Goal: Task Accomplishment & Management: Use online tool/utility

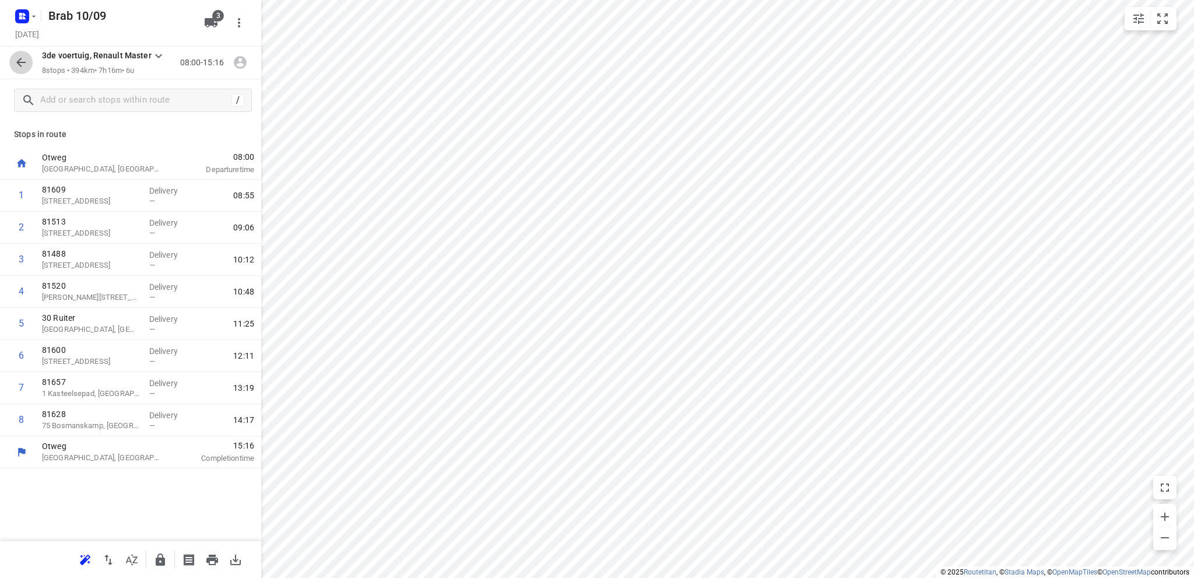
click at [21, 62] on icon "button" at bounding box center [21, 62] width 14 height 14
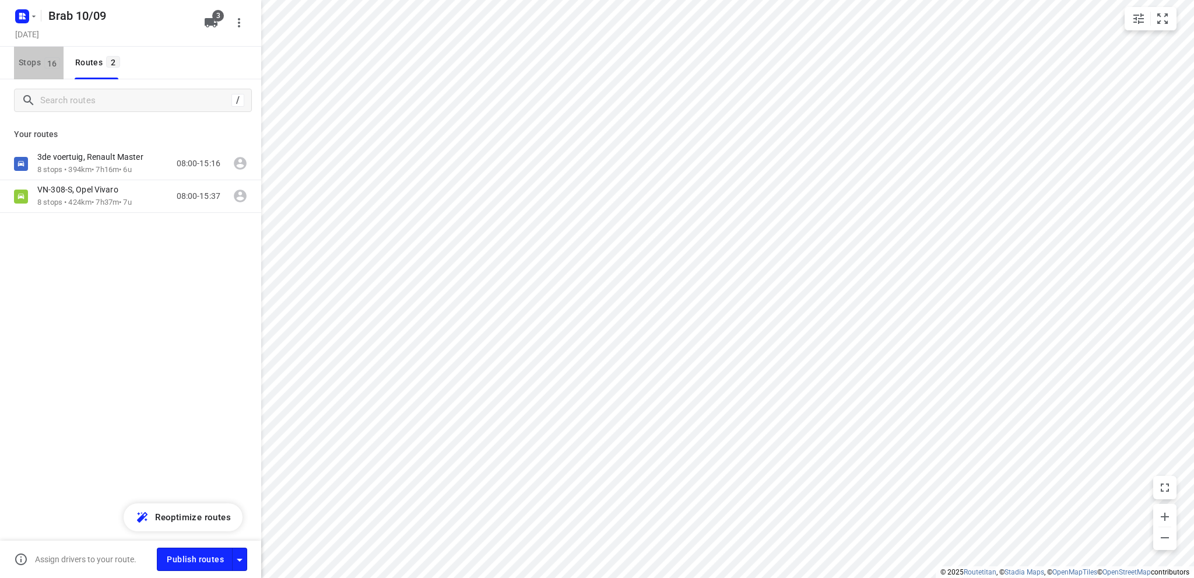
click at [20, 62] on span "Stops 16" at bounding box center [41, 62] width 45 height 15
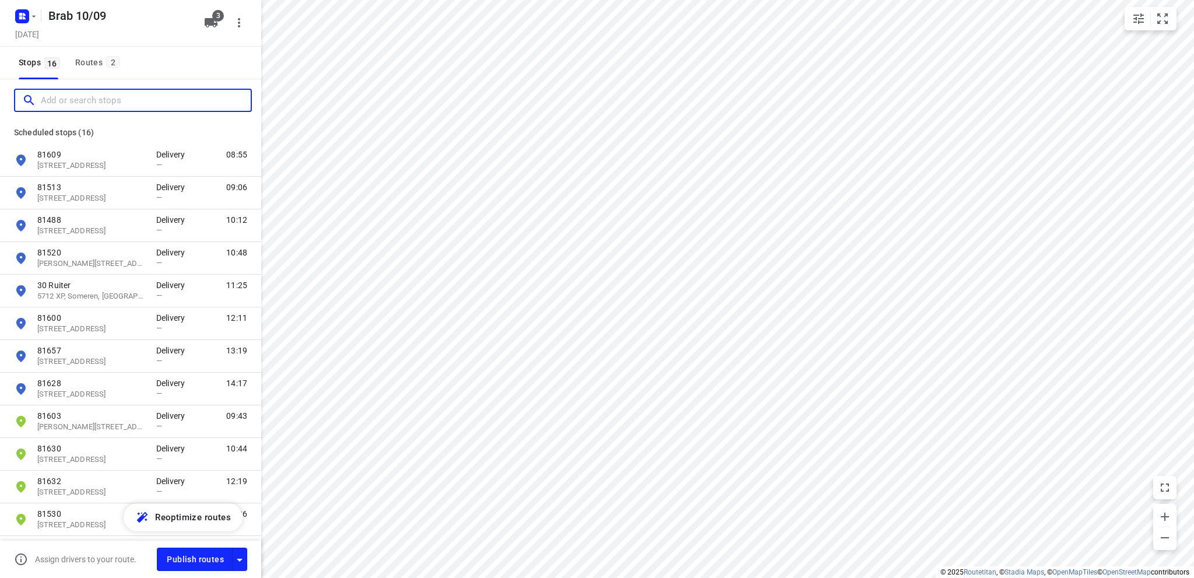
click at [61, 102] on input "Add or search stops" at bounding box center [146, 101] width 210 height 18
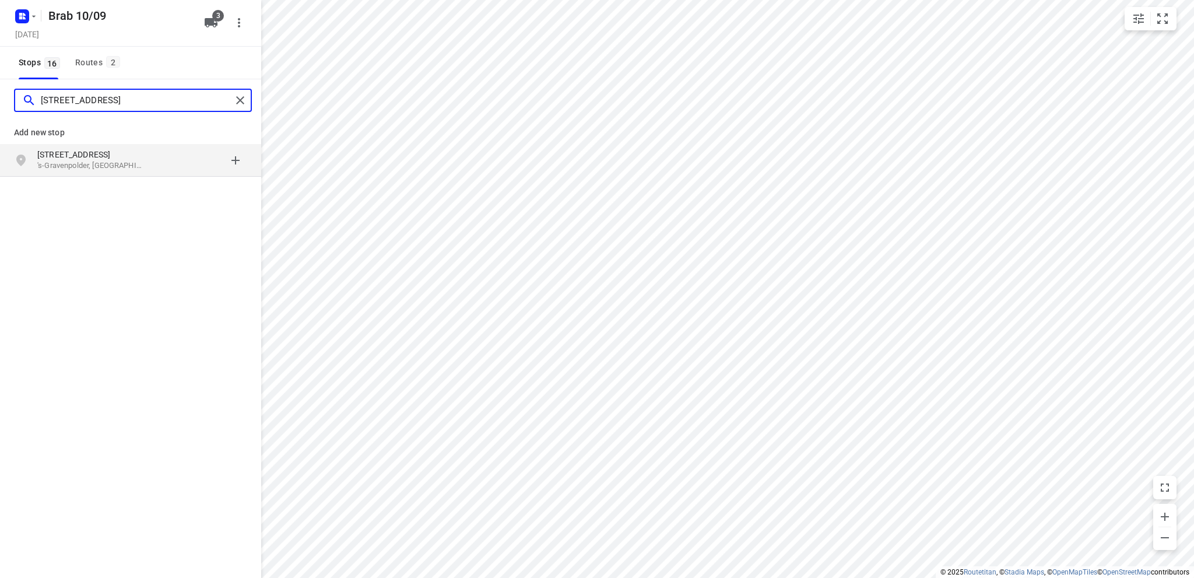
type input "[STREET_ADDRESS]"
click at [77, 159] on p "[STREET_ADDRESS]" at bounding box center [90, 155] width 107 height 12
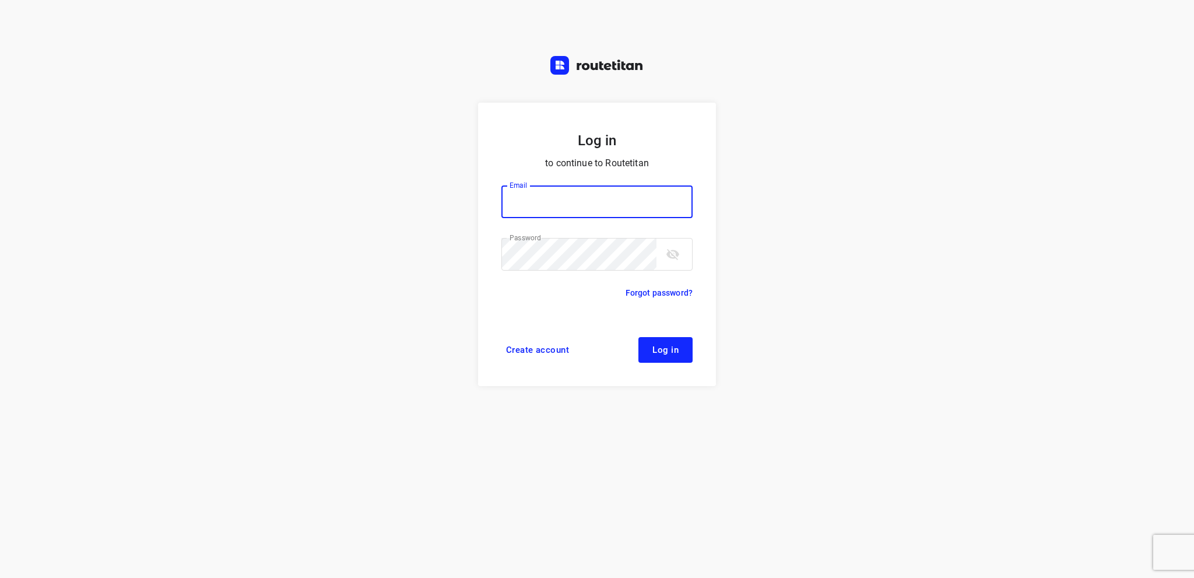
type input "[EMAIL_ADDRESS][DOMAIN_NAME]"
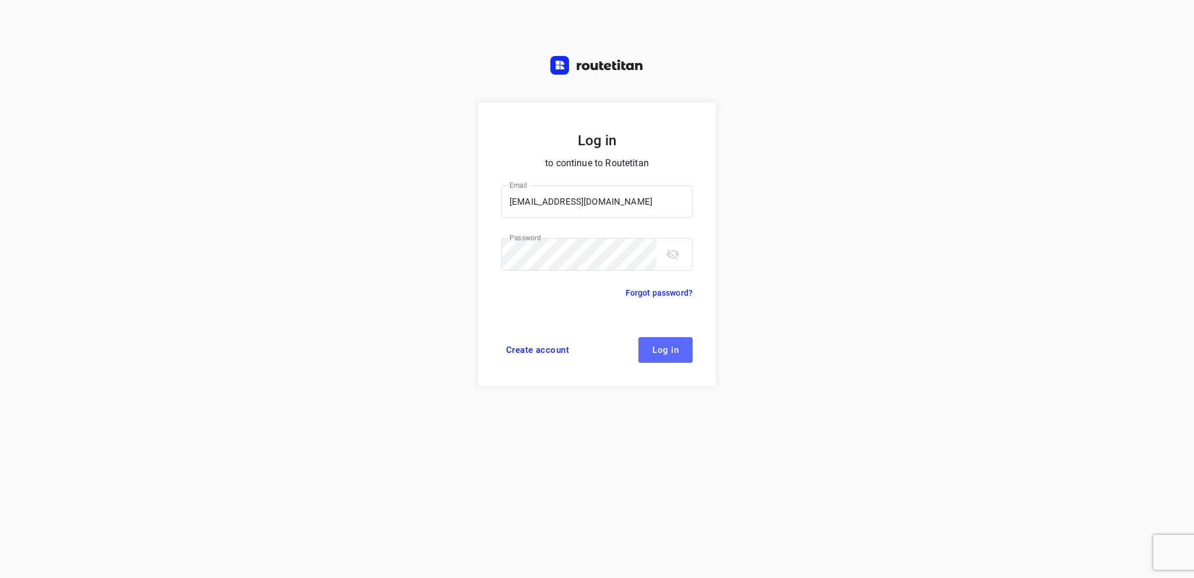
click at [671, 350] on span "Log in" at bounding box center [666, 349] width 26 height 9
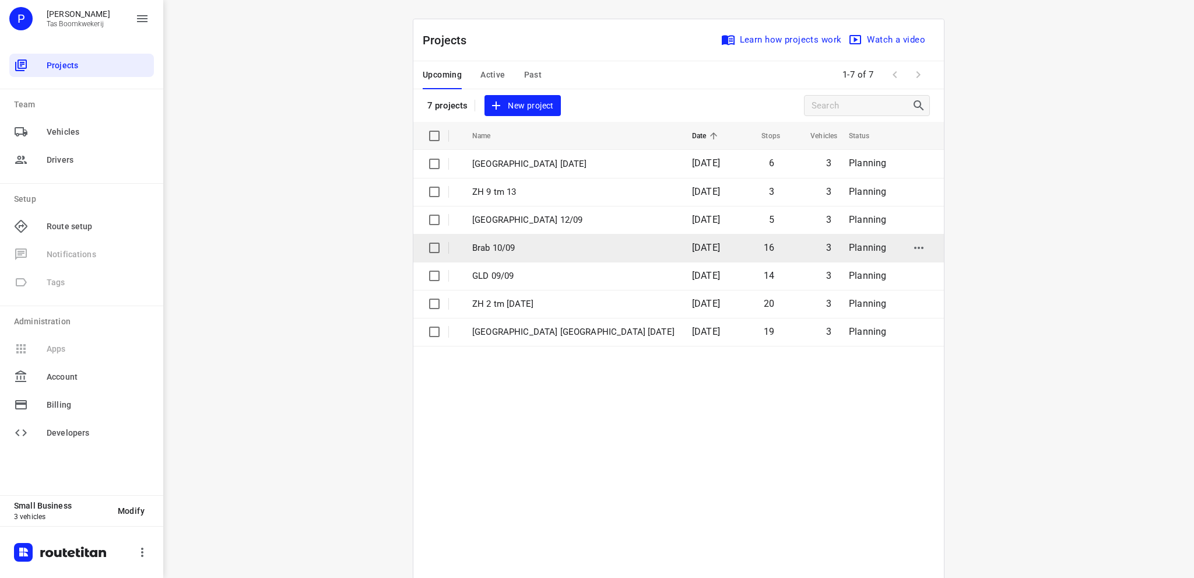
click at [492, 246] on p "Brab 10/09" at bounding box center [573, 247] width 202 height 13
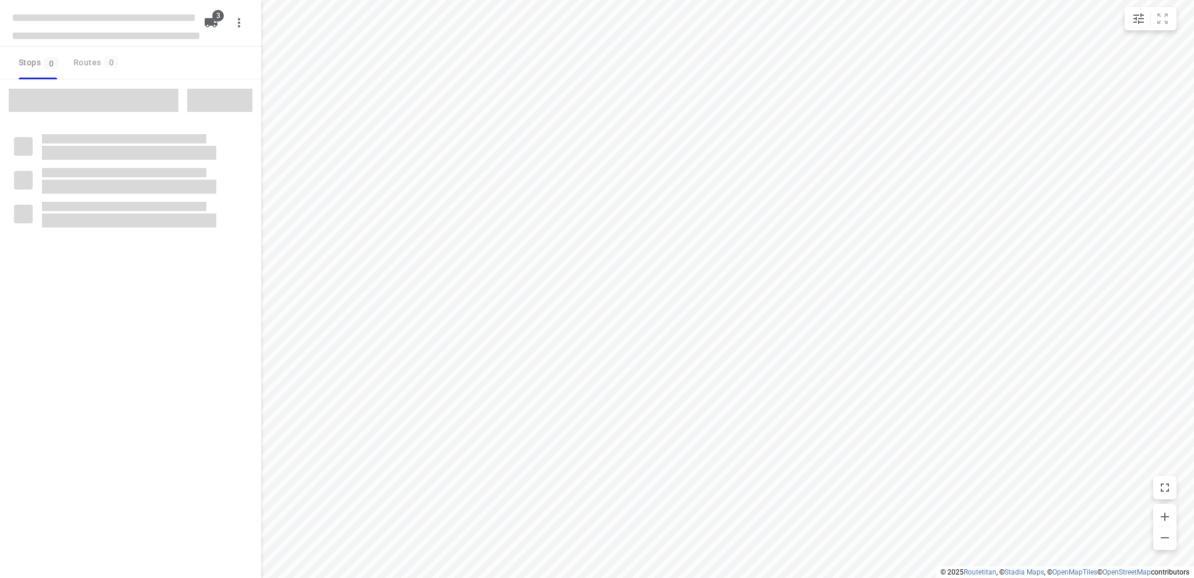
type input "distance"
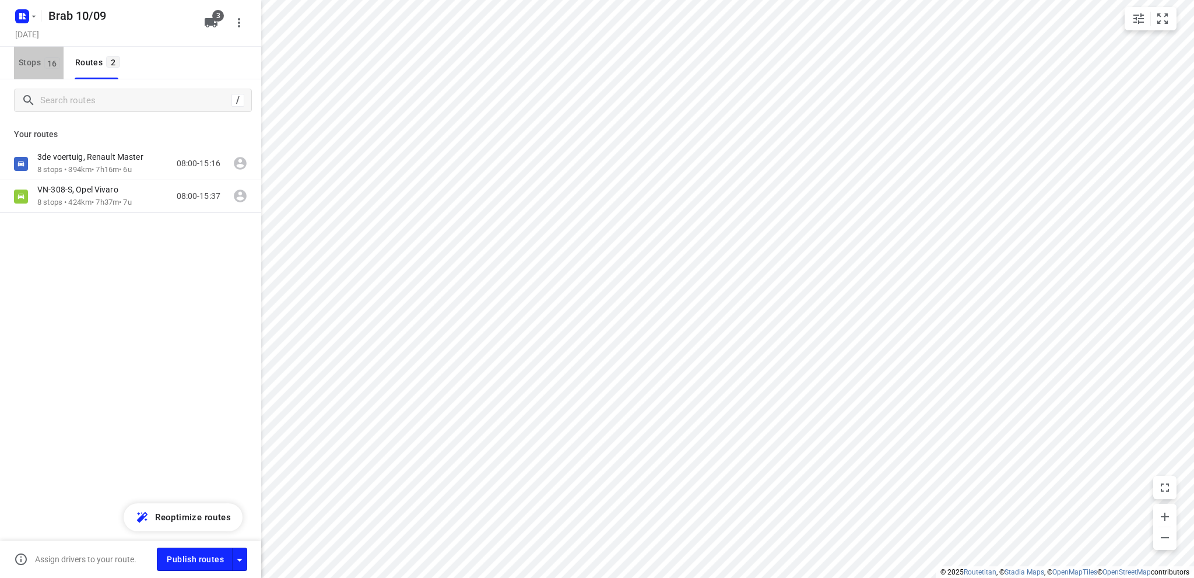
click at [23, 61] on span "Stops 16" at bounding box center [41, 62] width 45 height 15
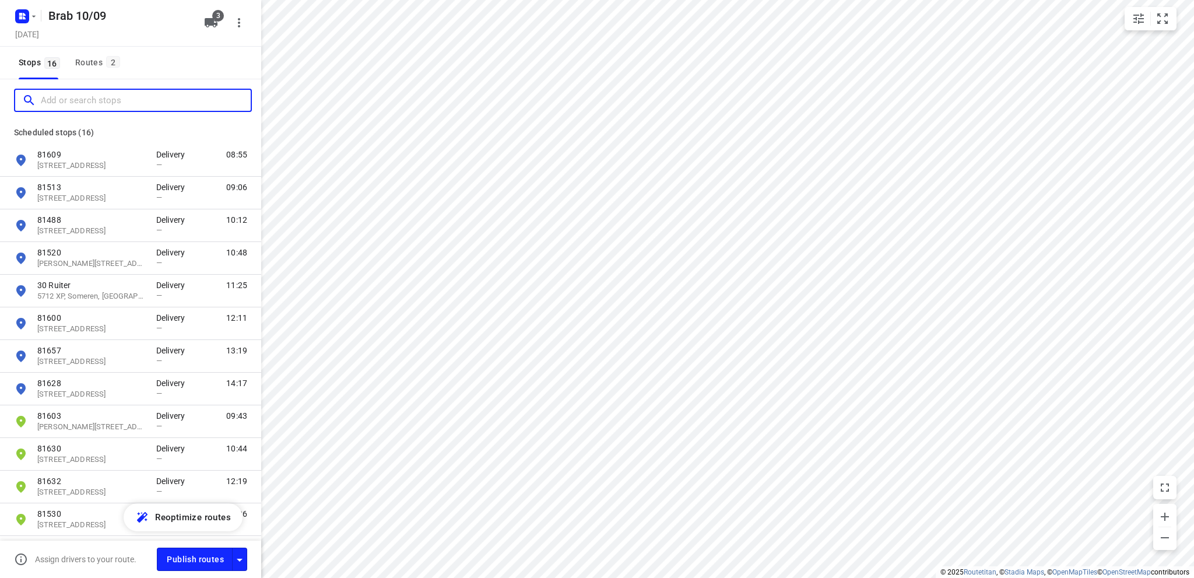
click at [58, 100] on input "Add or search stops" at bounding box center [146, 101] width 210 height 18
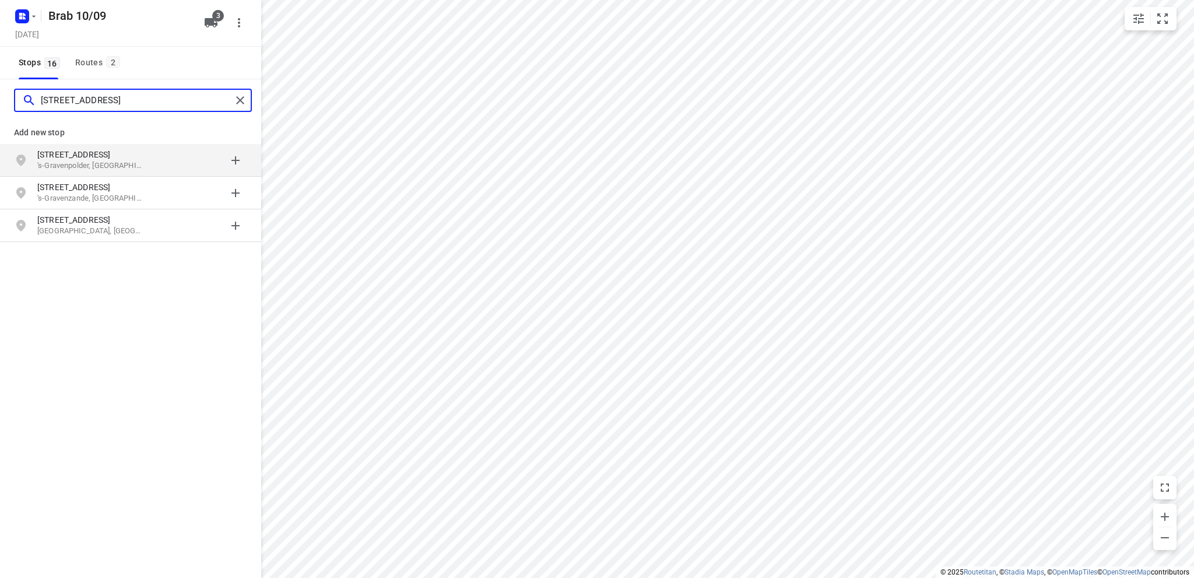
type input "[STREET_ADDRESS]"
click at [86, 156] on p "[STREET_ADDRESS]" at bounding box center [90, 155] width 107 height 12
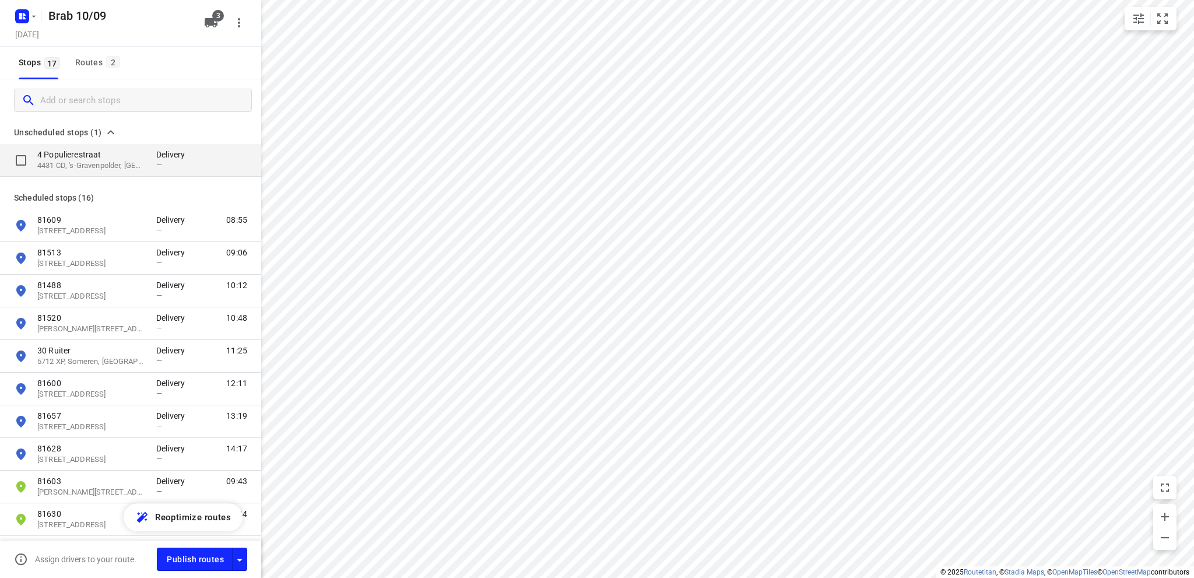
click at [92, 164] on p "4431 CD, 's-Gravenpolder, NL" at bounding box center [90, 165] width 107 height 11
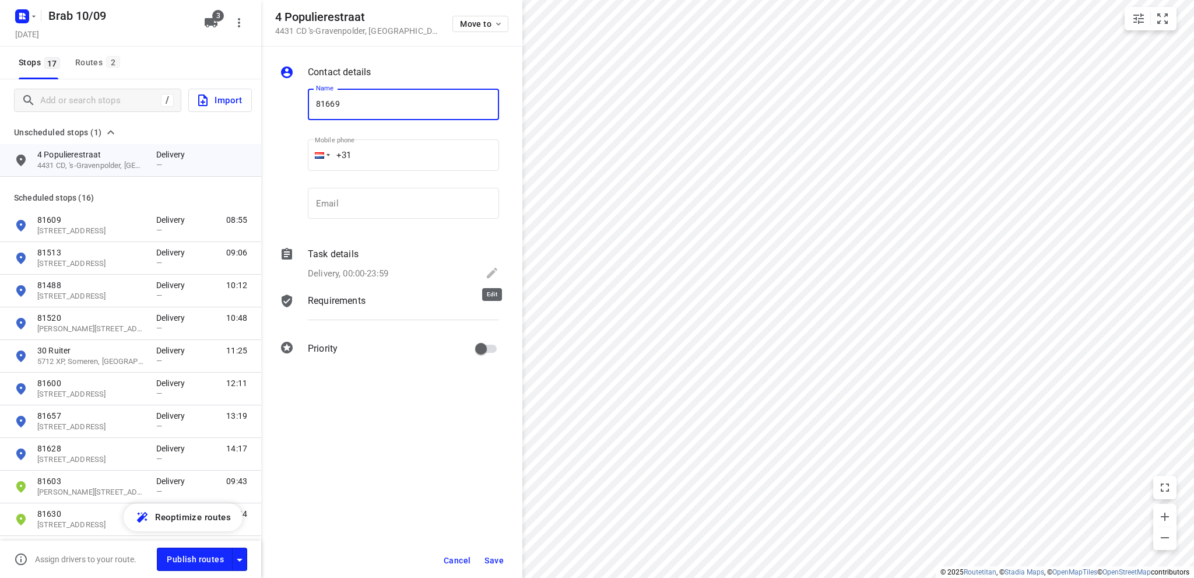
type input "81669"
click at [495, 271] on icon at bounding box center [492, 273] width 10 height 10
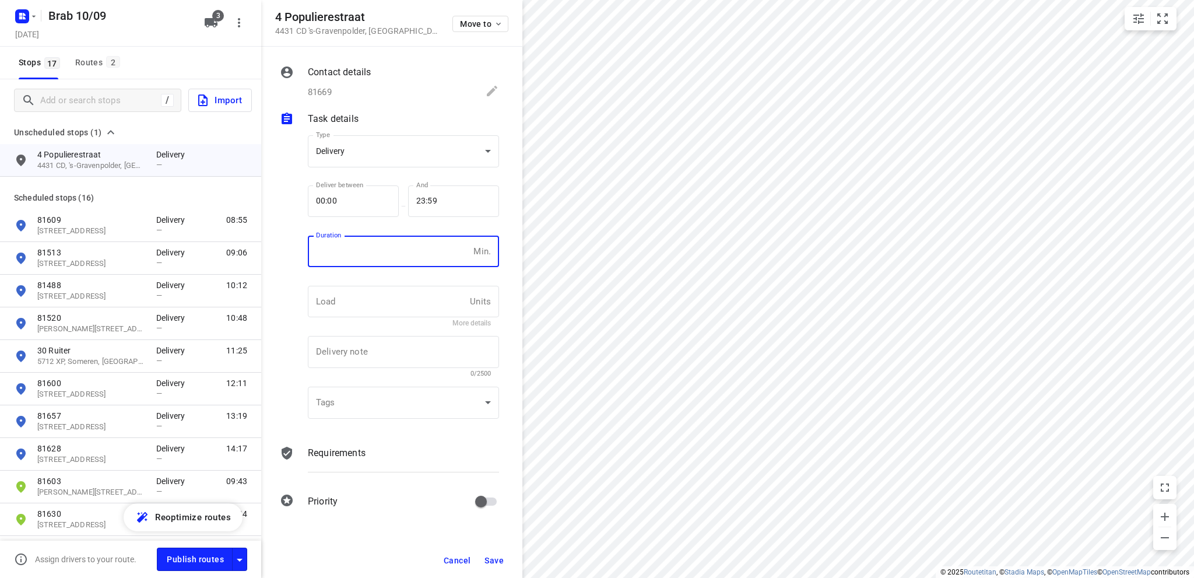
click at [342, 254] on input "number" at bounding box center [388, 251] width 161 height 31
type input "10"
click at [490, 557] on span "Save" at bounding box center [494, 560] width 19 height 9
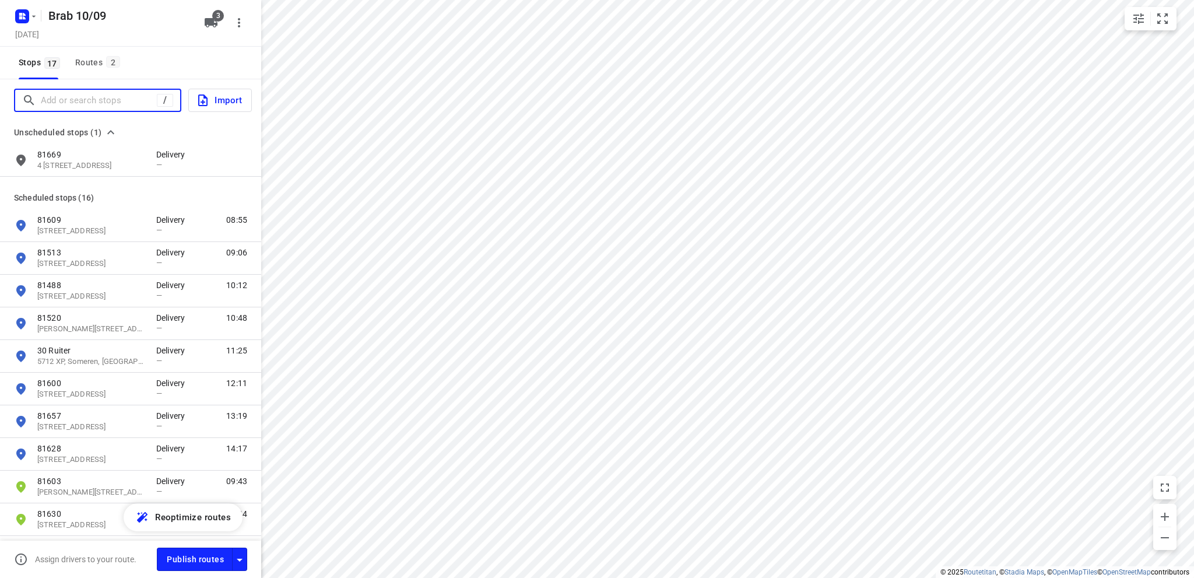
click at [72, 102] on input "Add or search stops" at bounding box center [99, 101] width 116 height 18
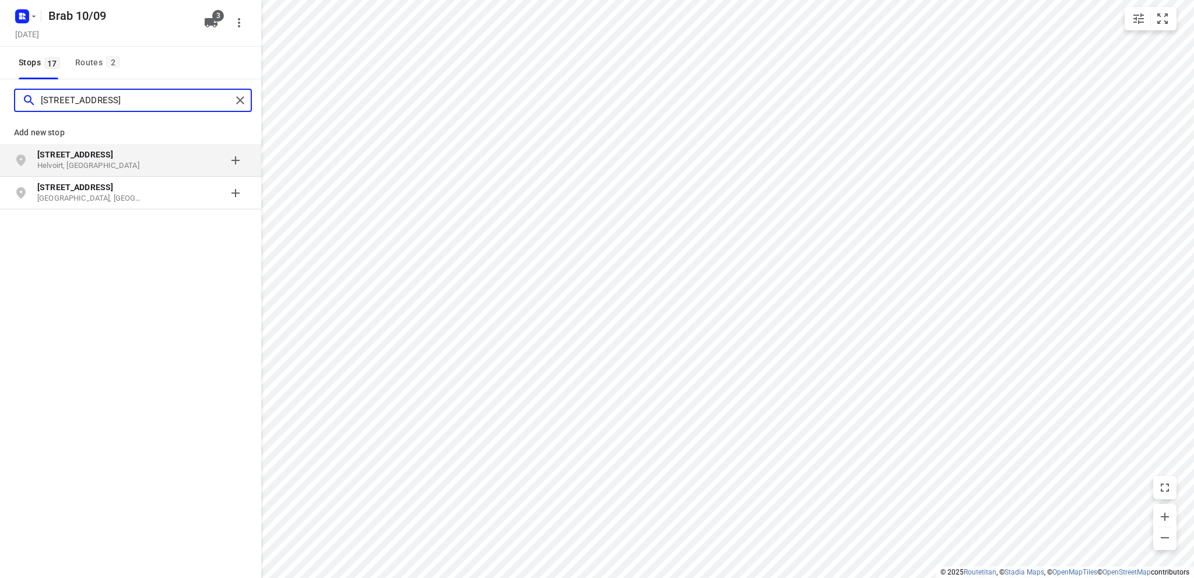
type input "duinoordseweg 7"
click at [93, 159] on b "Duinoordseweg 7" at bounding box center [75, 154] width 76 height 9
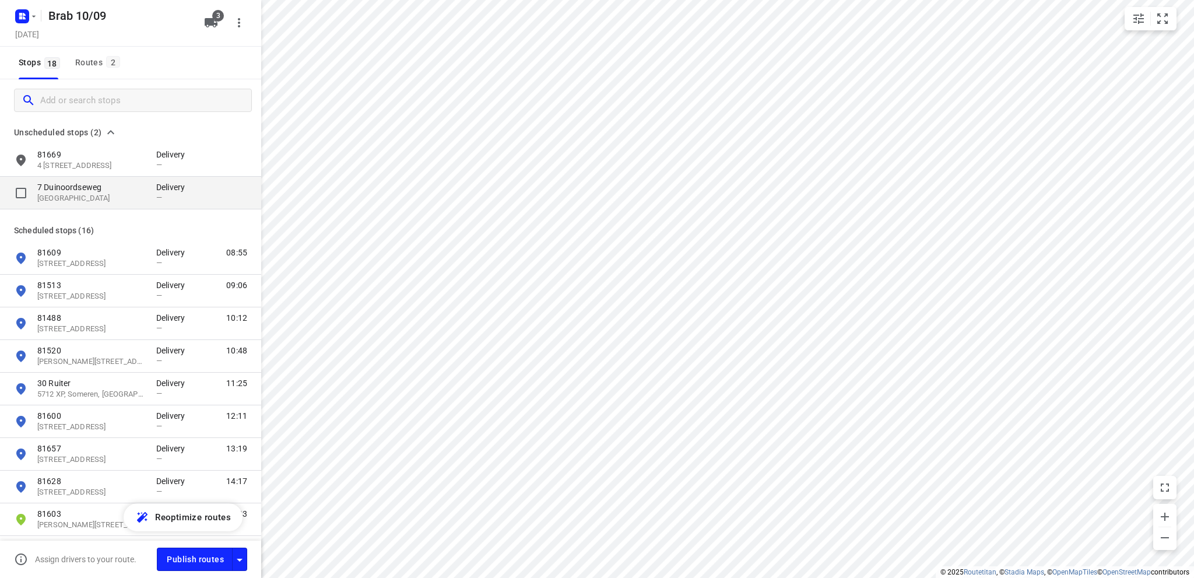
click at [100, 185] on p "7 Duinoordseweg" at bounding box center [90, 187] width 107 height 12
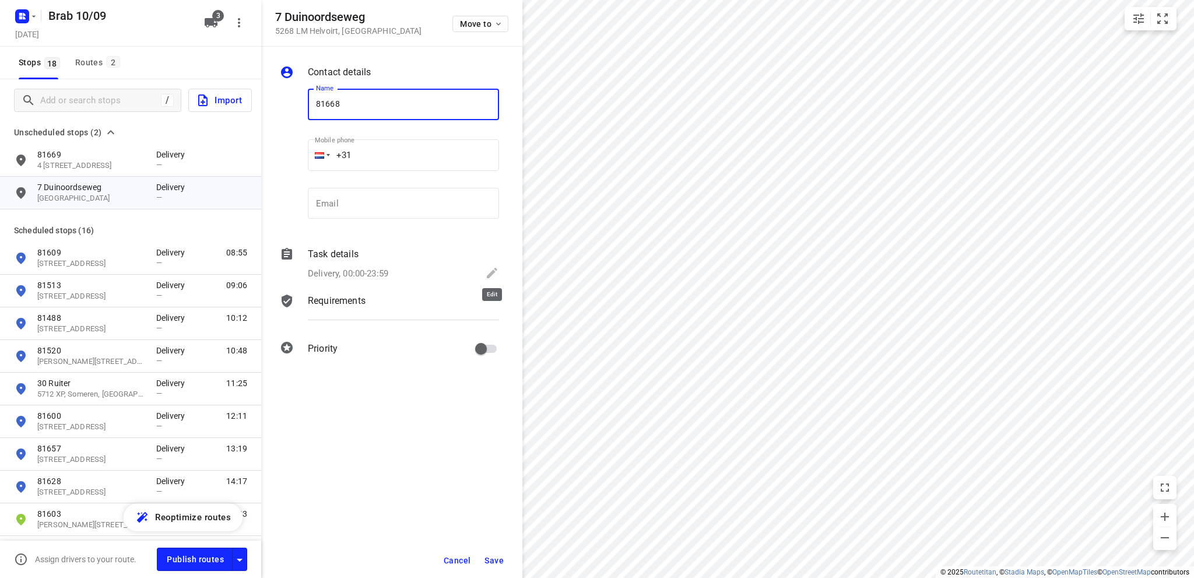
type input "81668"
click at [491, 269] on icon at bounding box center [492, 273] width 14 height 14
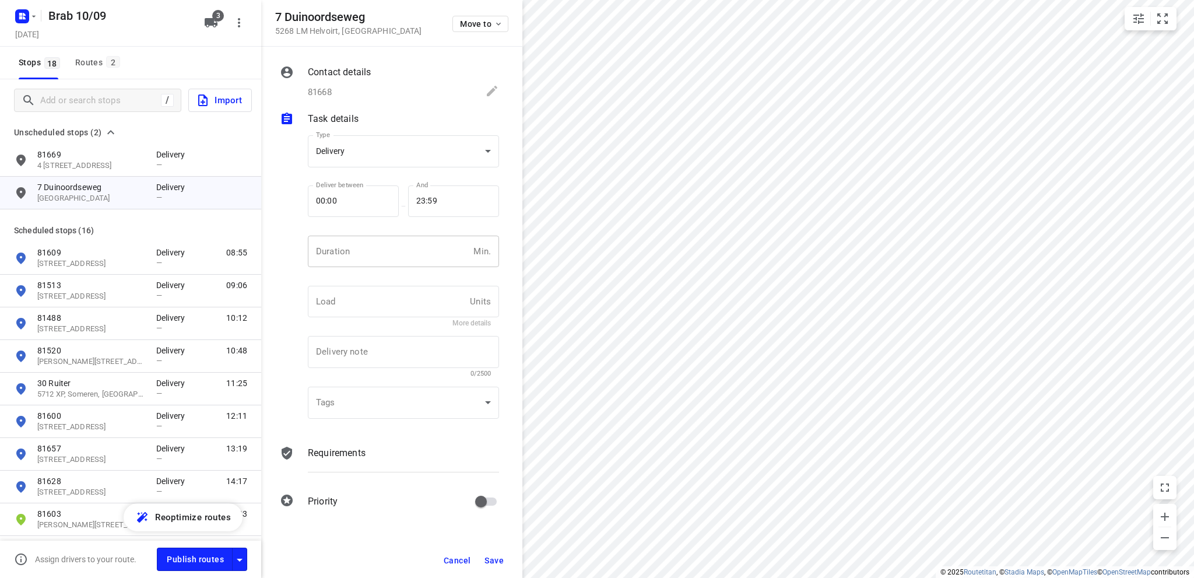
click at [353, 250] on input "number" at bounding box center [388, 251] width 161 height 31
type input "10"
click at [489, 556] on span "Save" at bounding box center [494, 560] width 19 height 9
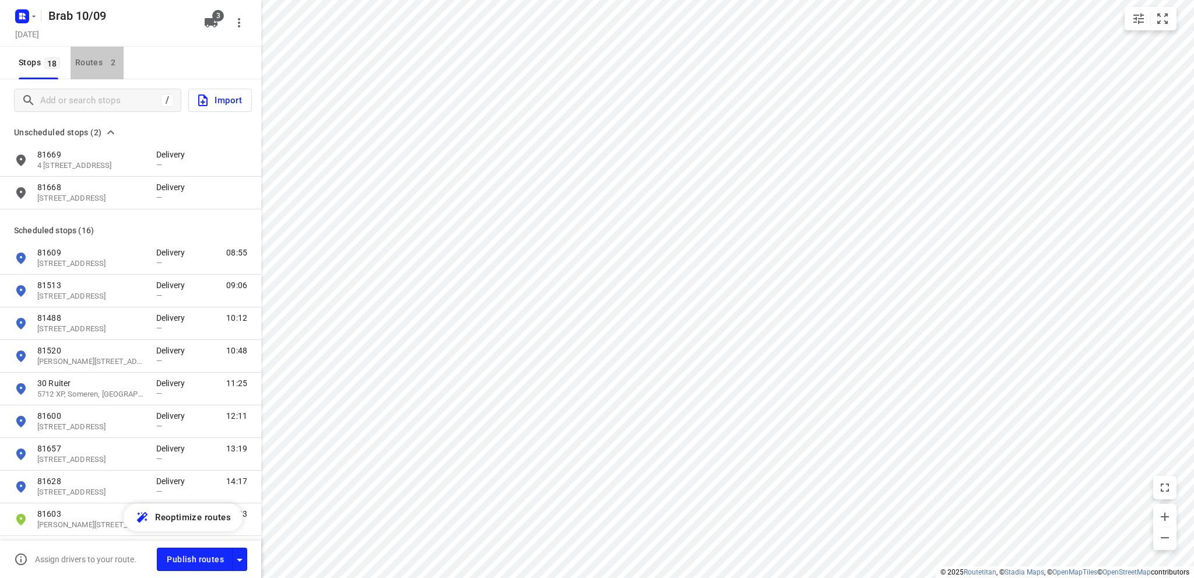
click at [89, 55] on div "Routes 2" at bounding box center [99, 62] width 48 height 15
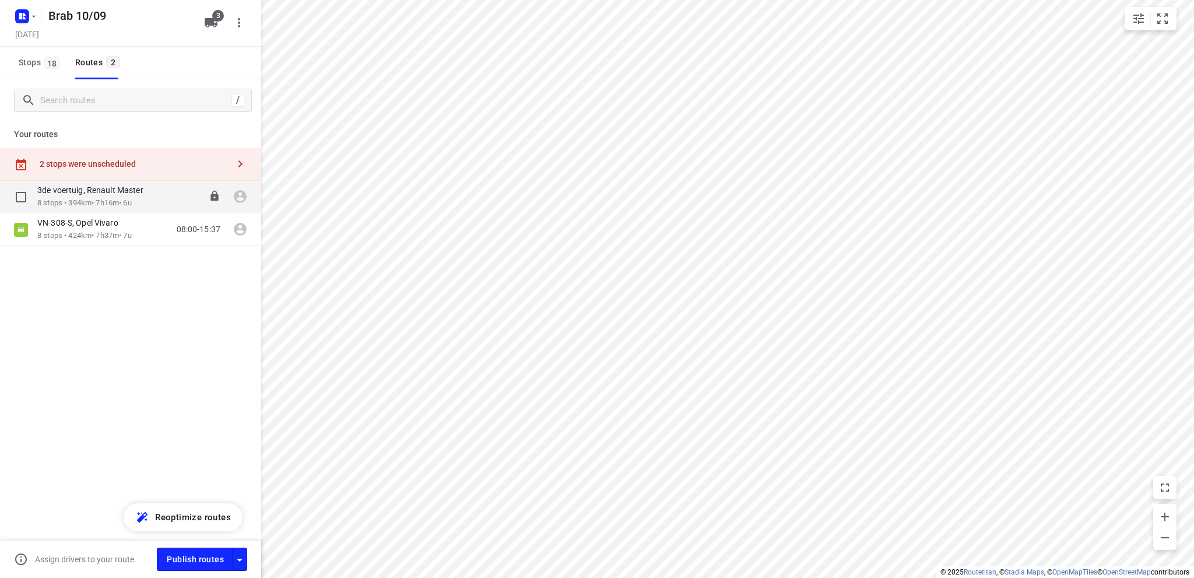
click at [106, 195] on div "3de voertuig, Renault Master" at bounding box center [96, 191] width 118 height 13
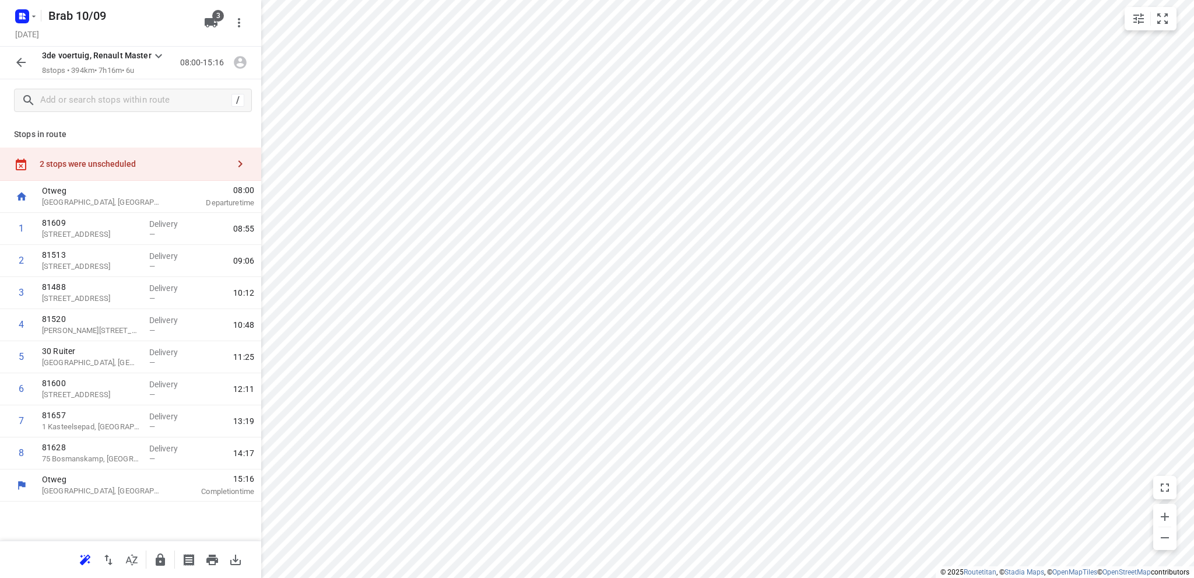
click at [104, 160] on div "2 stops were unscheduled" at bounding box center [134, 163] width 189 height 9
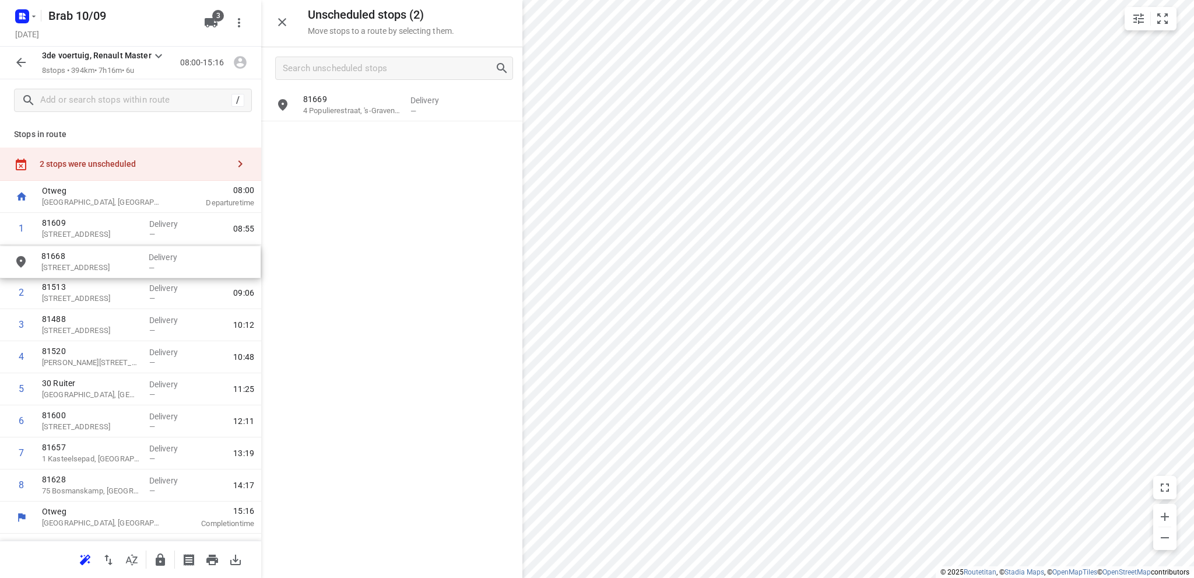
drag, startPoint x: 345, startPoint y: 144, endPoint x: 79, endPoint y: 270, distance: 294.2
drag, startPoint x: 100, startPoint y: 268, endPoint x: 90, endPoint y: 307, distance: 40.5
click at [90, 307] on div "1 81609 Groenstraat 33, Raamsdonksveer Delivery — 08:55 2 81668 7 Duinoordseweg…" at bounding box center [130, 357] width 261 height 289
click at [285, 21] on icon "button" at bounding box center [282, 22] width 14 height 14
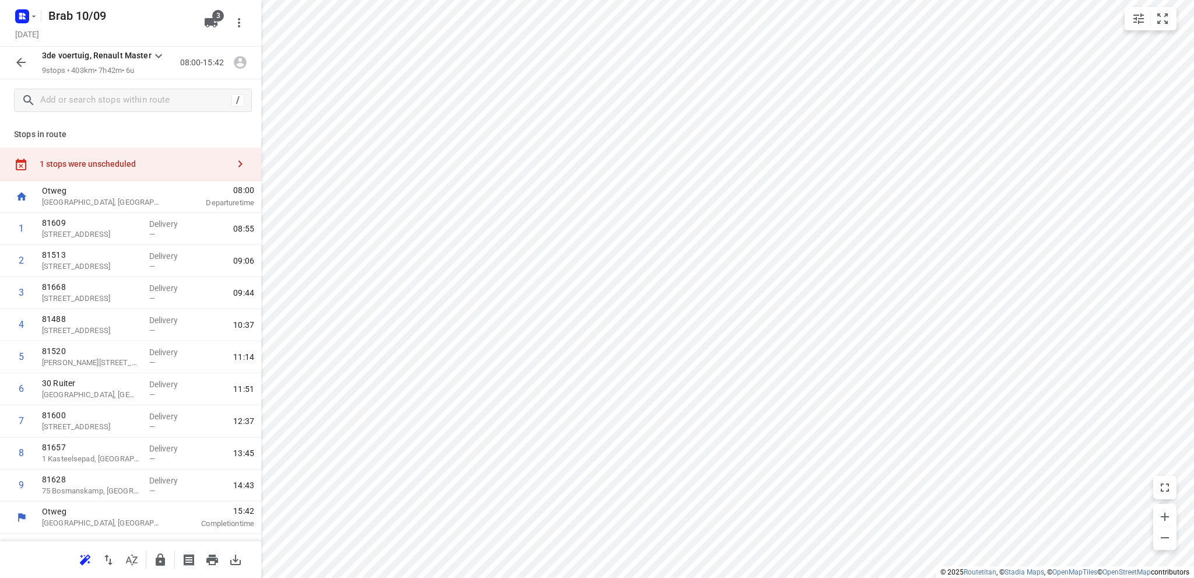
click at [20, 64] on icon "button" at bounding box center [21, 62] width 14 height 14
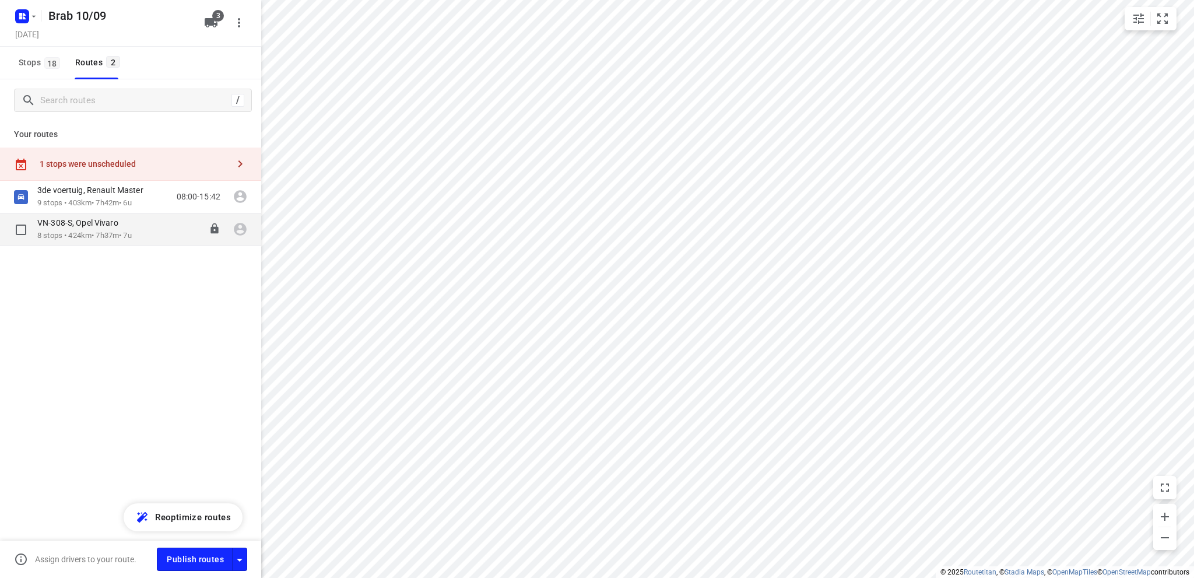
click at [82, 230] on p "8 stops • 424km • 7h37m • 7u" at bounding box center [84, 235] width 94 height 11
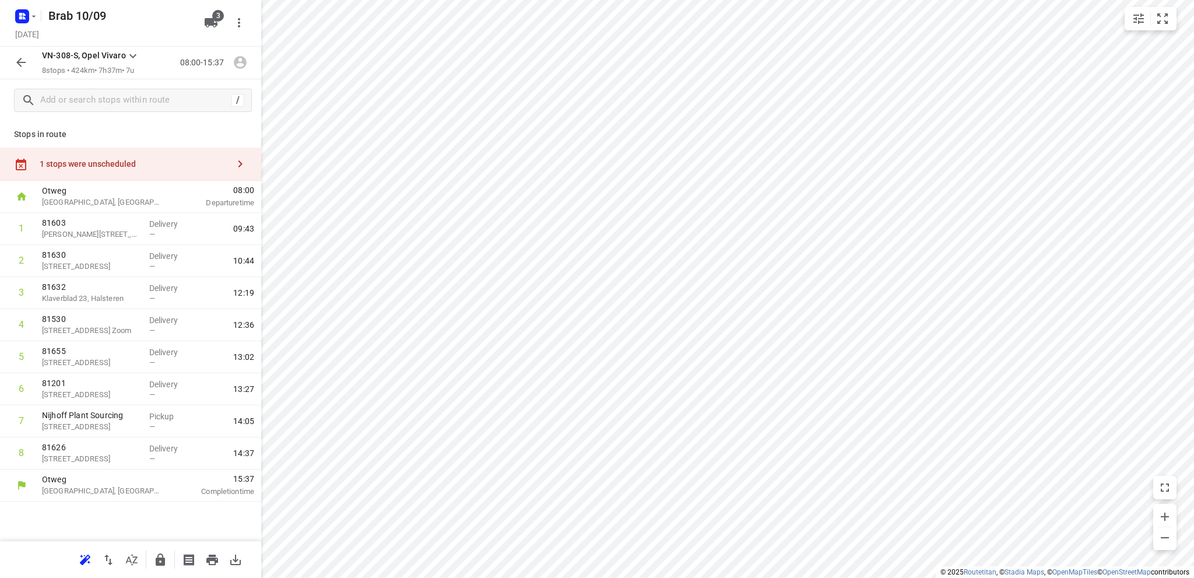
click at [94, 159] on div "1 stops were unscheduled" at bounding box center [134, 163] width 189 height 9
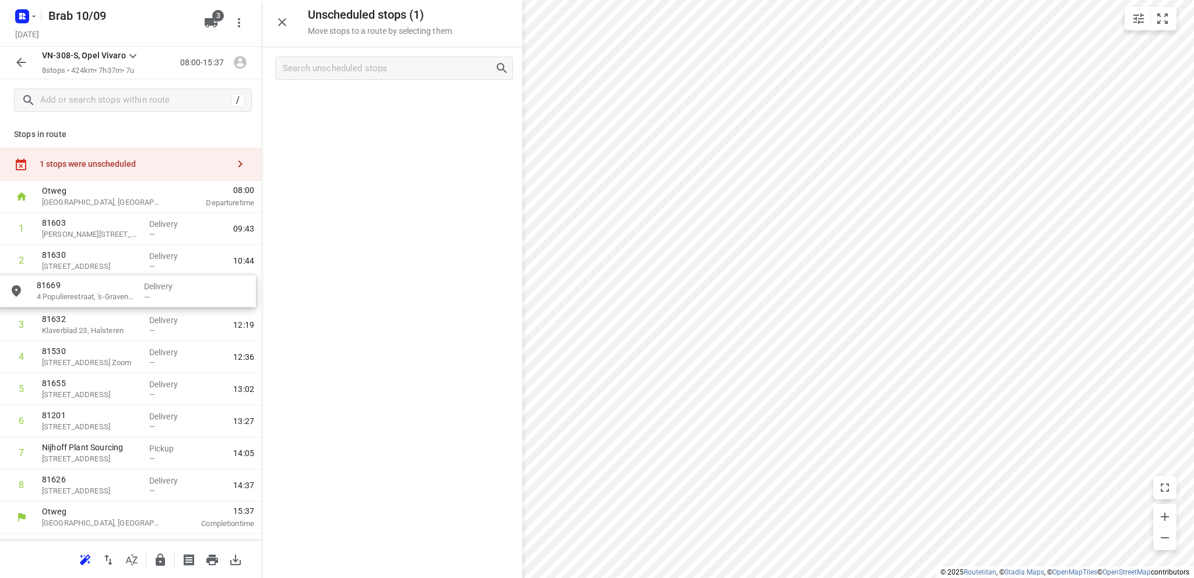
drag, startPoint x: 368, startPoint y: 112, endPoint x: 96, endPoint y: 298, distance: 329.3
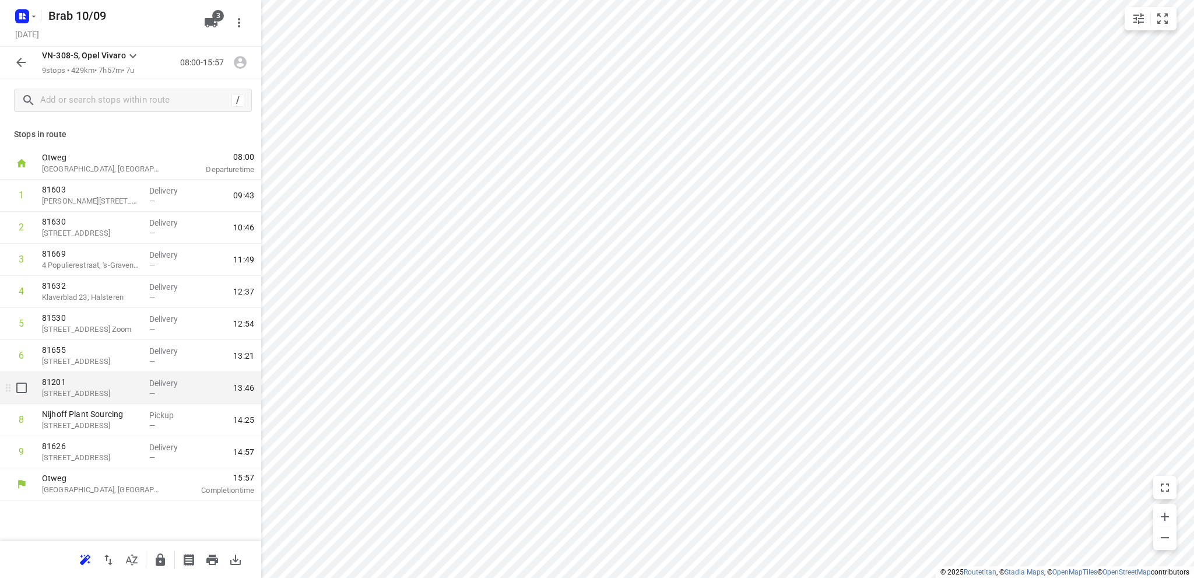
click at [235, 384] on div "i © 2025 Routetitan , © Stadia Maps , © OpenMapTiles © OpenStreetMap contributo…" at bounding box center [597, 289] width 1194 height 578
click at [19, 60] on icon "button" at bounding box center [20, 62] width 9 height 9
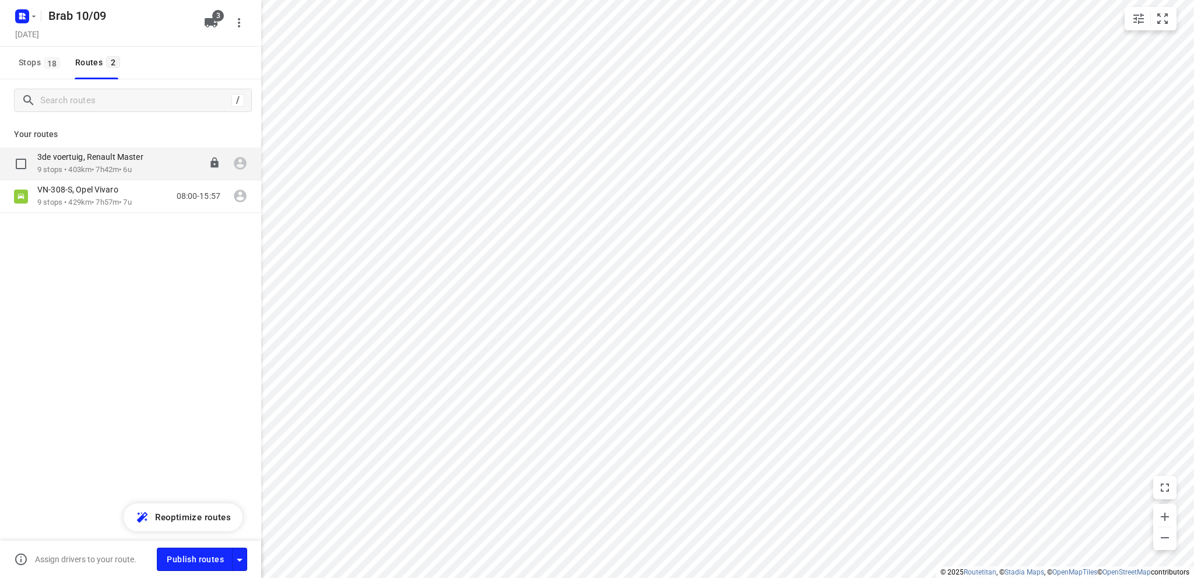
click at [92, 160] on p "3de voertuig, Renault Master" at bounding box center [93, 157] width 113 height 10
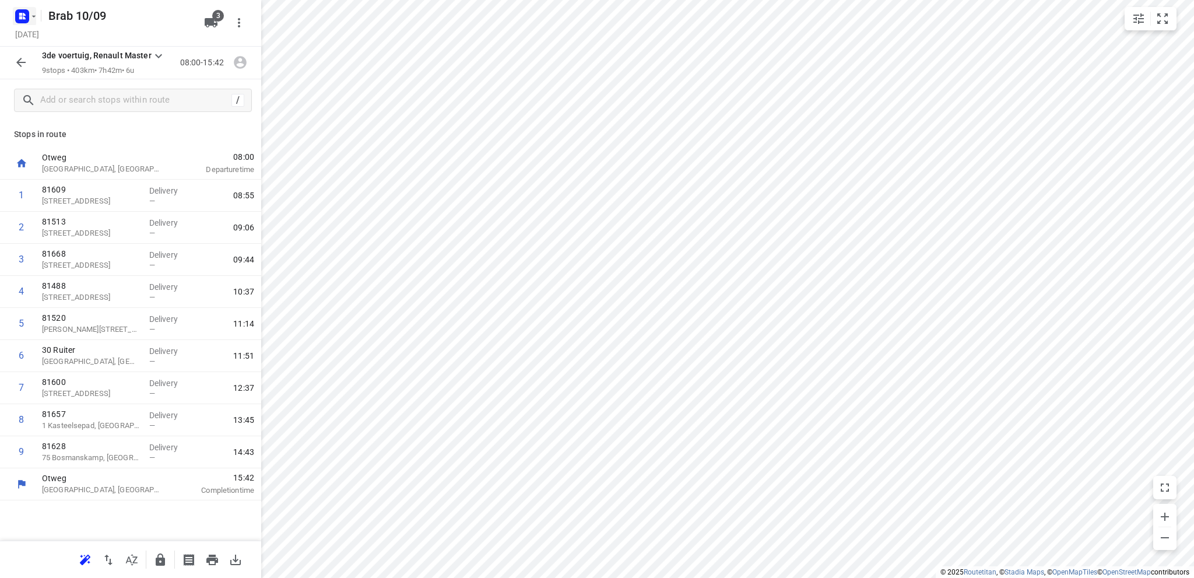
click at [19, 20] on rect "button" at bounding box center [22, 16] width 14 height 14
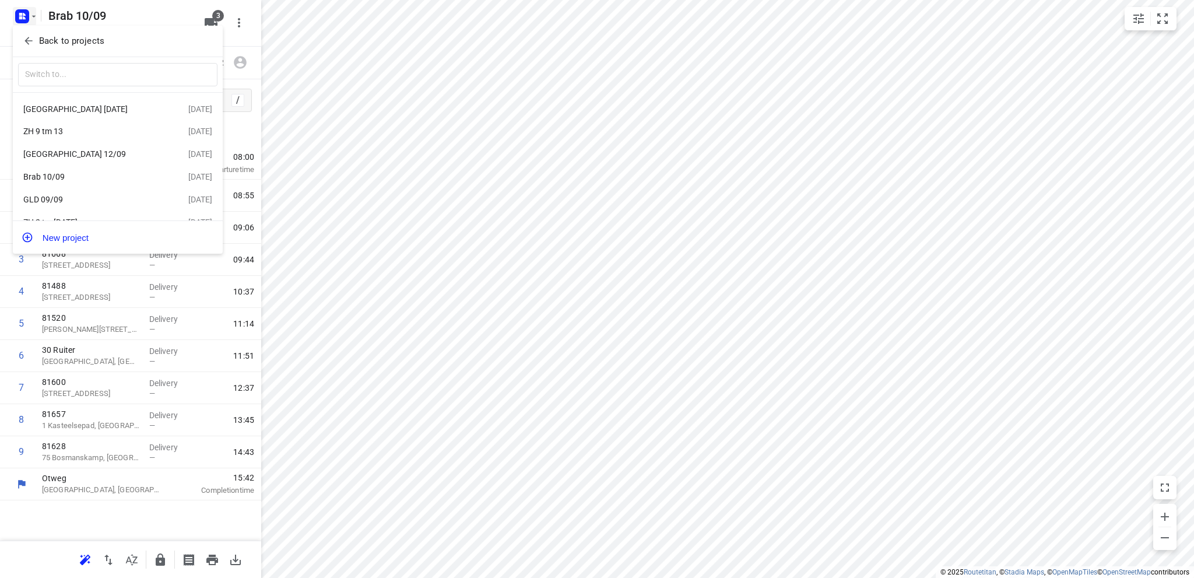
click at [75, 156] on div "Utrecht 12/09" at bounding box center [90, 153] width 134 height 9
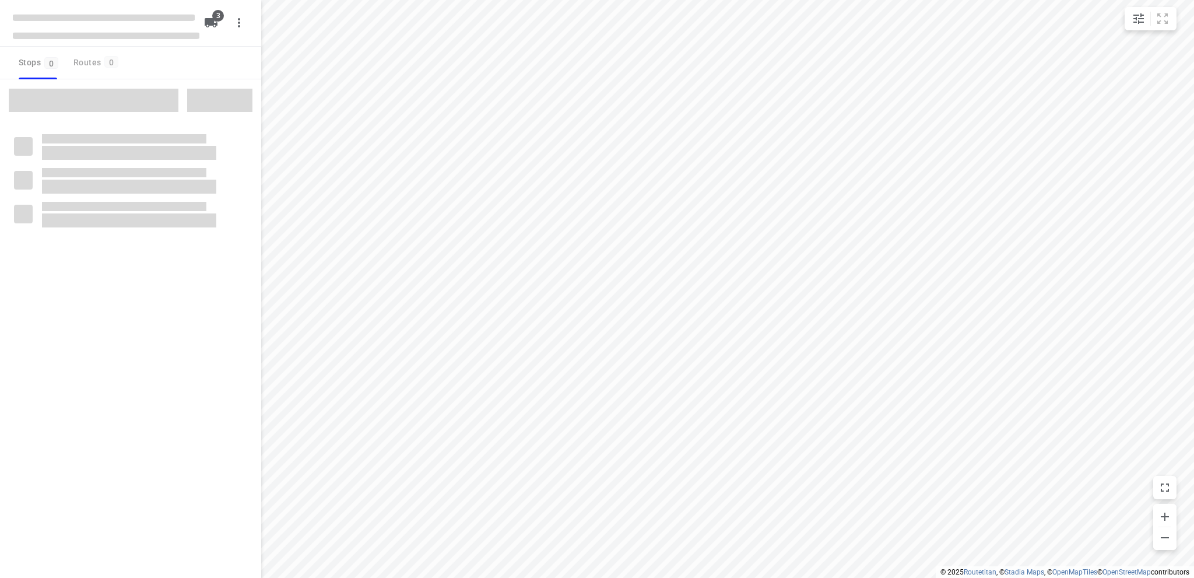
type input "distance"
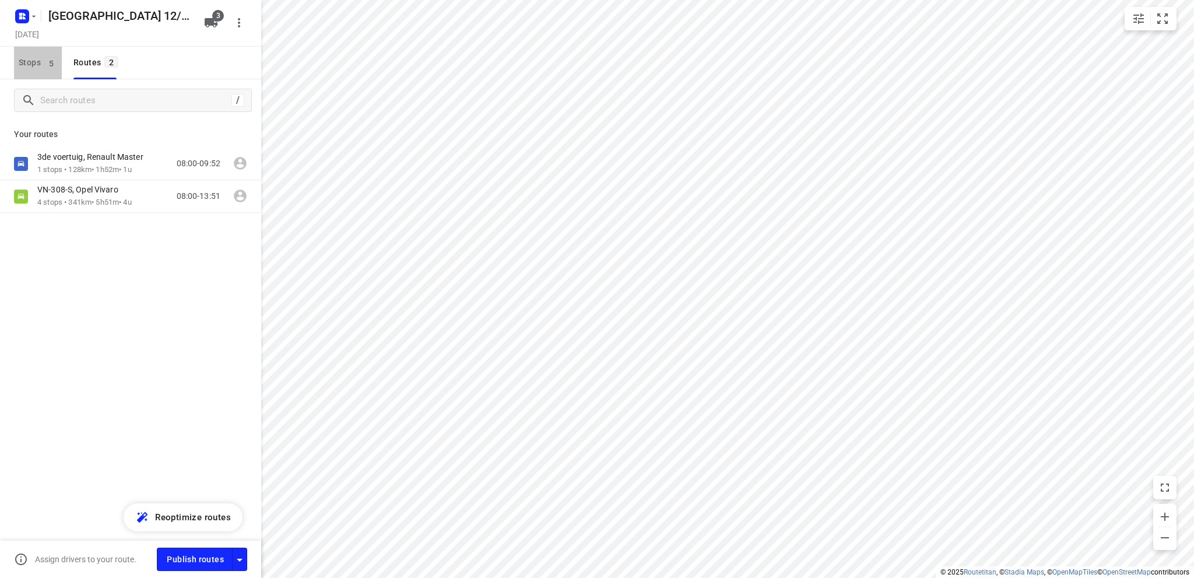
click at [24, 62] on span "Stops 5" at bounding box center [40, 62] width 43 height 15
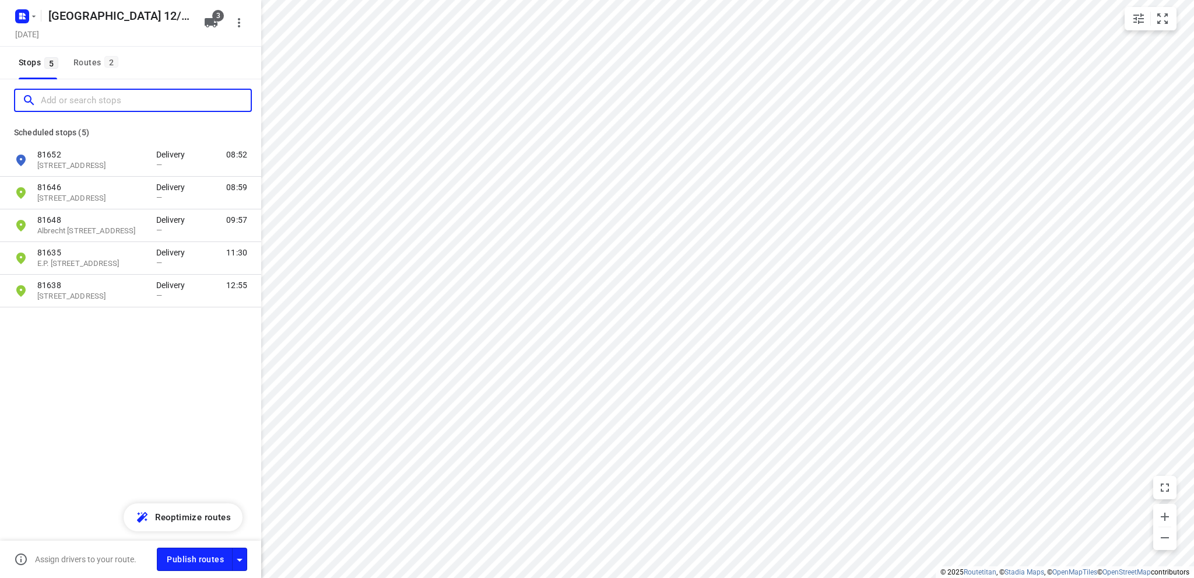
click at [55, 102] on input "Add or search stops" at bounding box center [146, 101] width 210 height 18
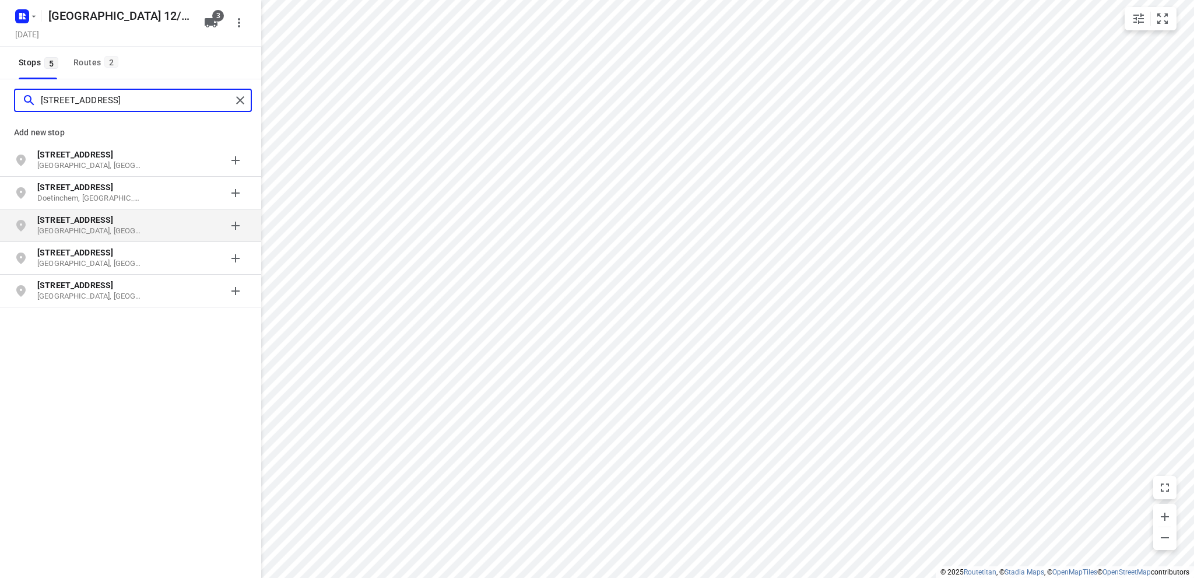
type input "borneostraat 39"
click at [70, 219] on b "Borneostraat 39" at bounding box center [75, 219] width 76 height 9
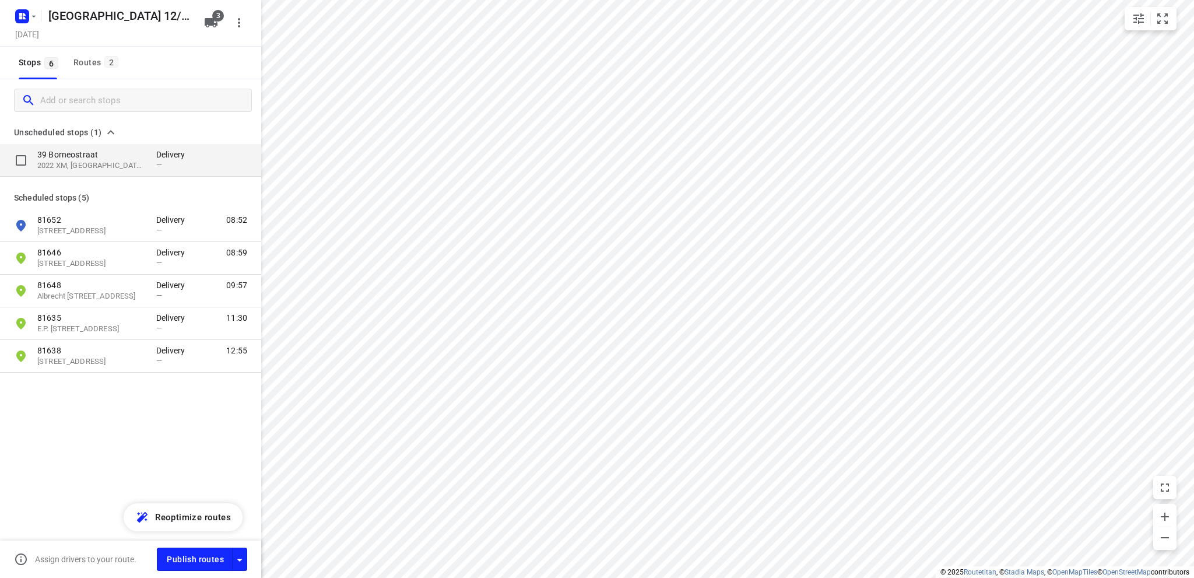
click at [82, 156] on p "39 Borneostraat" at bounding box center [90, 155] width 107 height 12
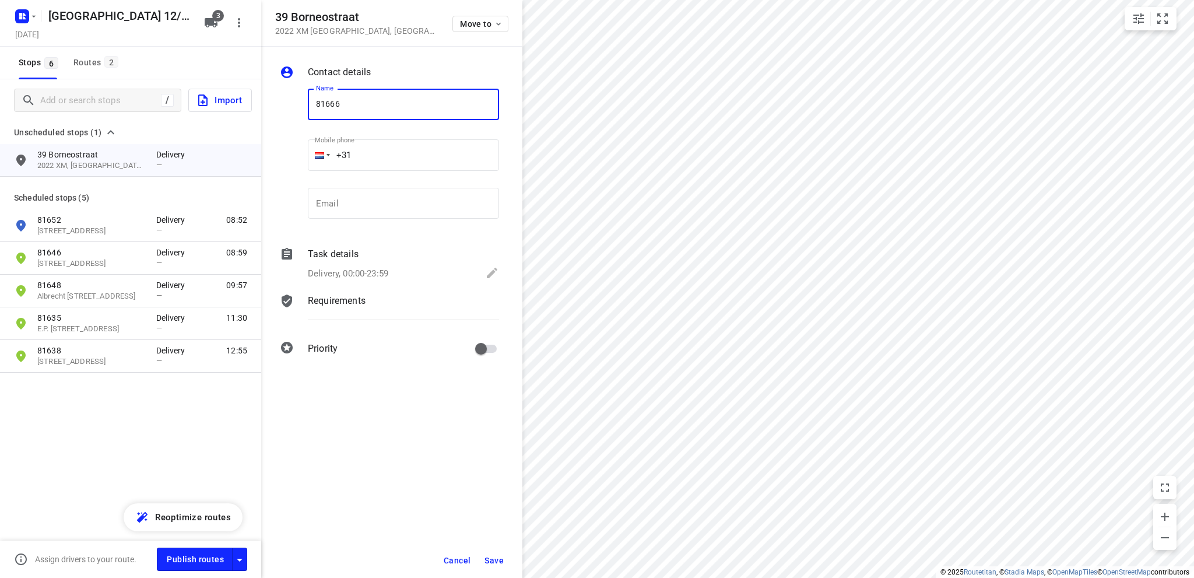
type input "81666"
click at [493, 272] on icon at bounding box center [492, 273] width 10 height 10
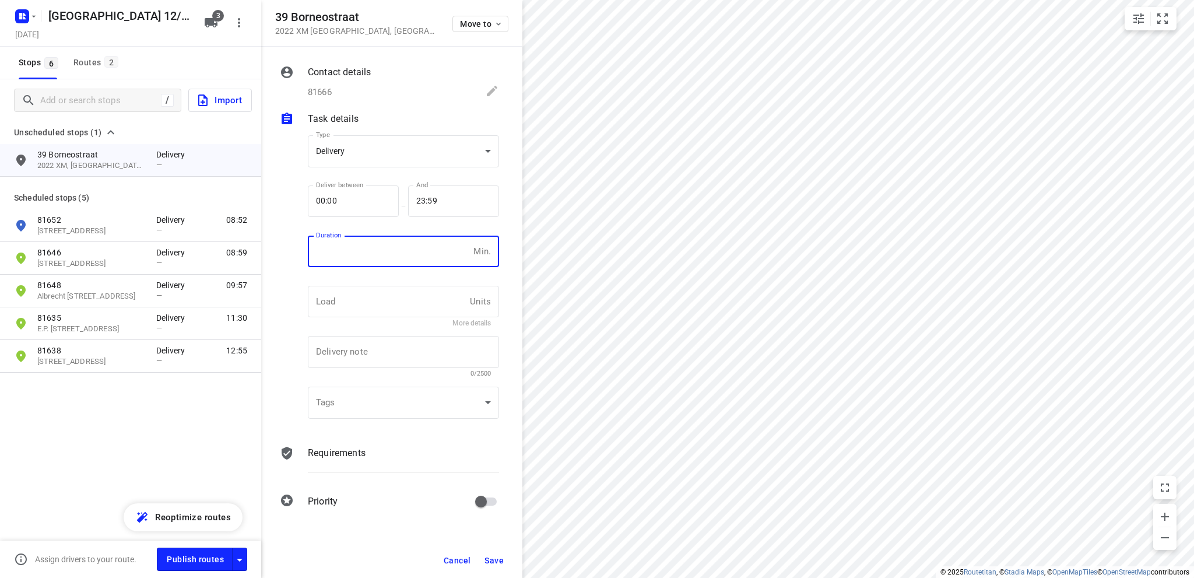
click at [332, 249] on input "number" at bounding box center [388, 251] width 161 height 31
type input "10"
click at [491, 557] on span "Save" at bounding box center [494, 560] width 19 height 9
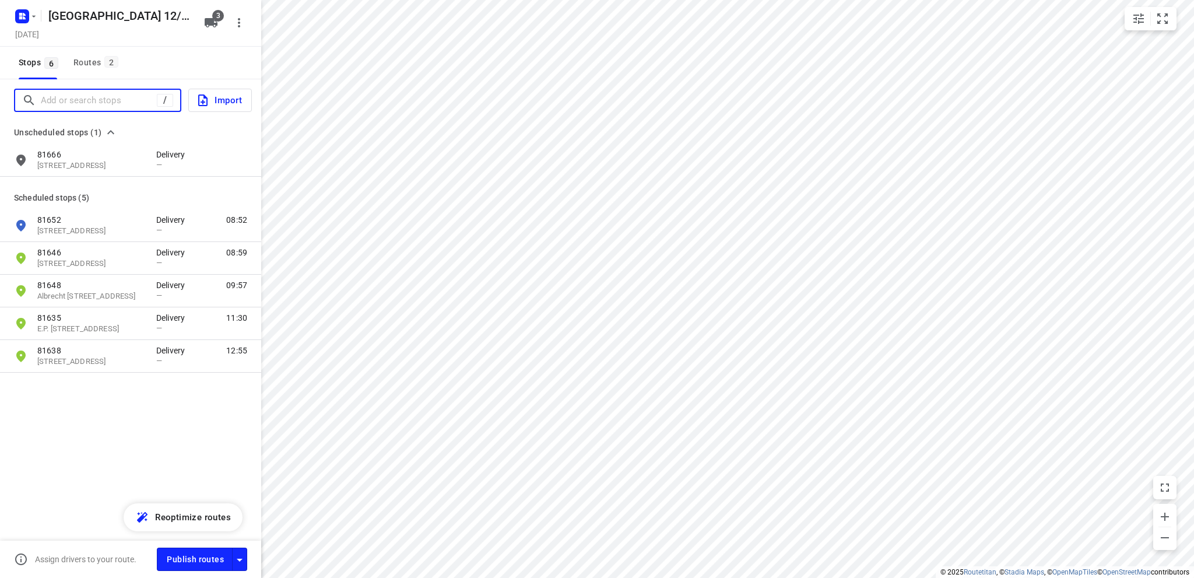
click at [61, 101] on input "Add or search stops" at bounding box center [99, 101] width 116 height 18
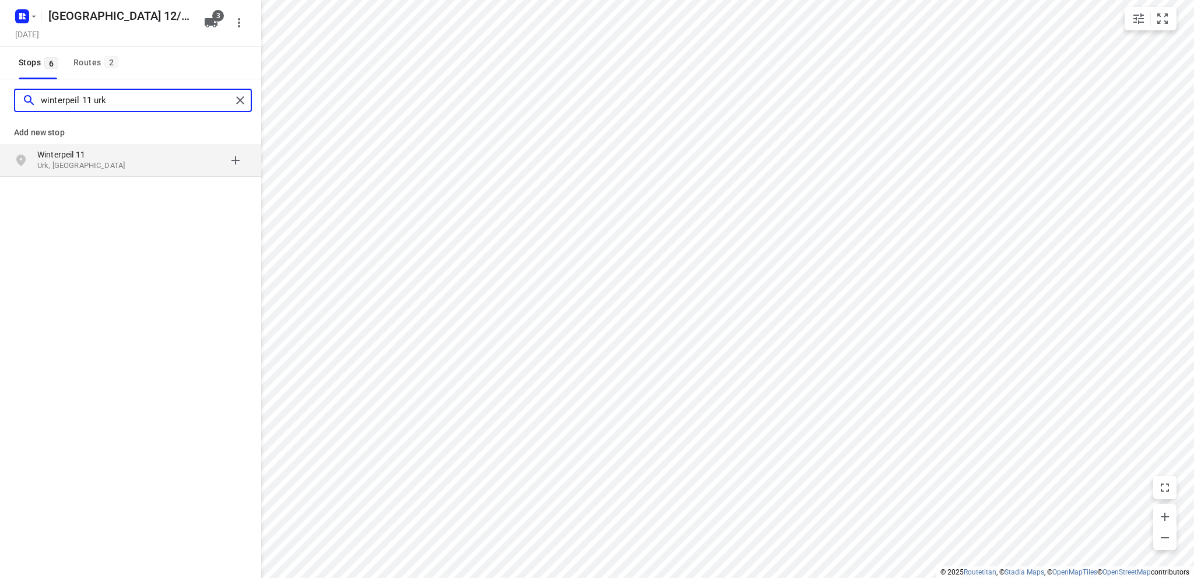
type input "winterpeil 11 urk"
click at [73, 162] on p "Urk, Nederland" at bounding box center [90, 165] width 107 height 11
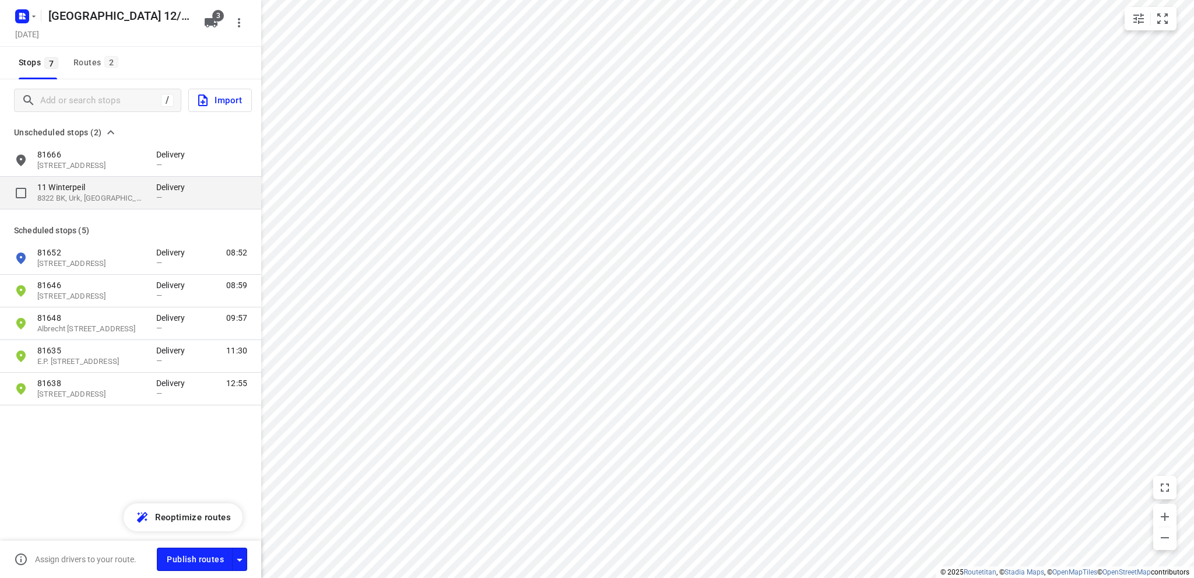
click at [76, 188] on p "11 Winterpeil" at bounding box center [90, 187] width 107 height 12
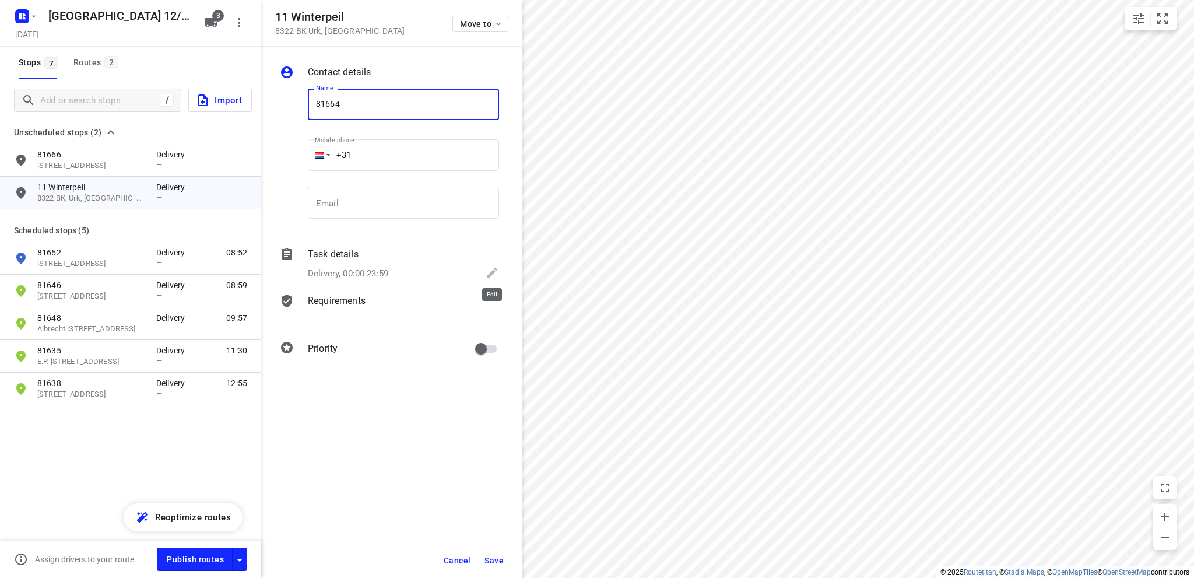
type input "81664"
click at [493, 269] on icon at bounding box center [492, 273] width 10 height 10
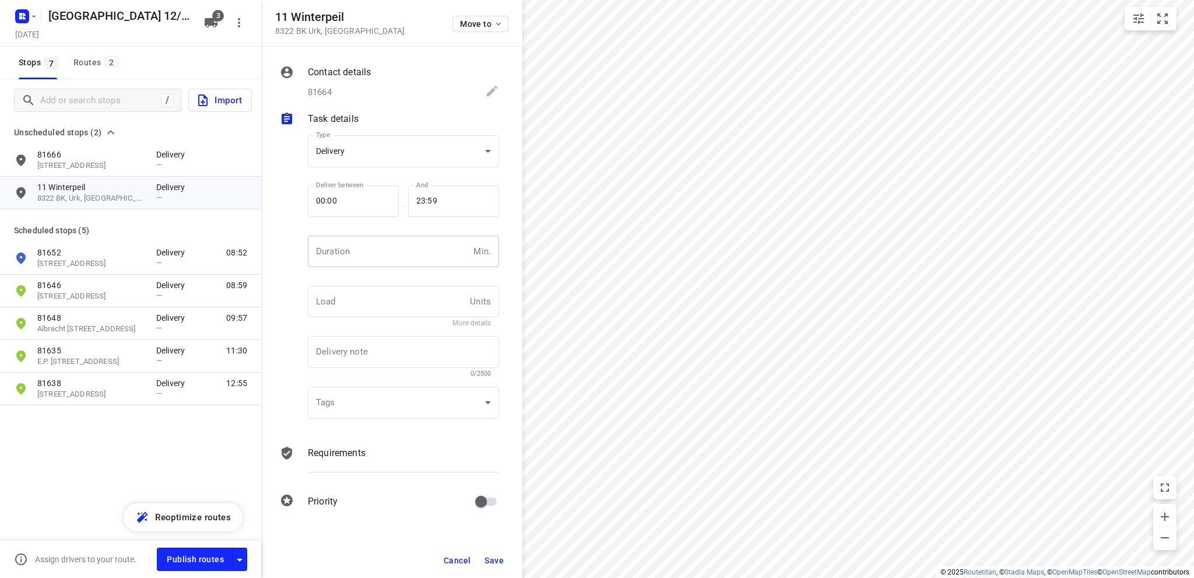
click at [337, 251] on input "number" at bounding box center [388, 251] width 161 height 31
type input "10"
click at [493, 558] on span "Save" at bounding box center [494, 560] width 19 height 9
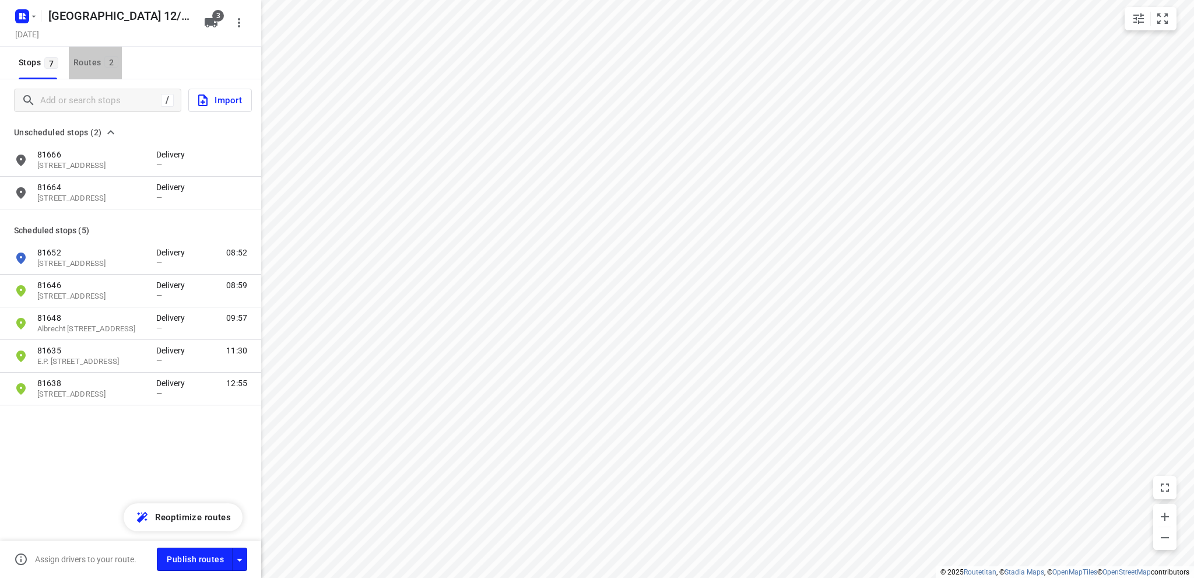
click at [82, 61] on div "Routes 2" at bounding box center [97, 62] width 48 height 15
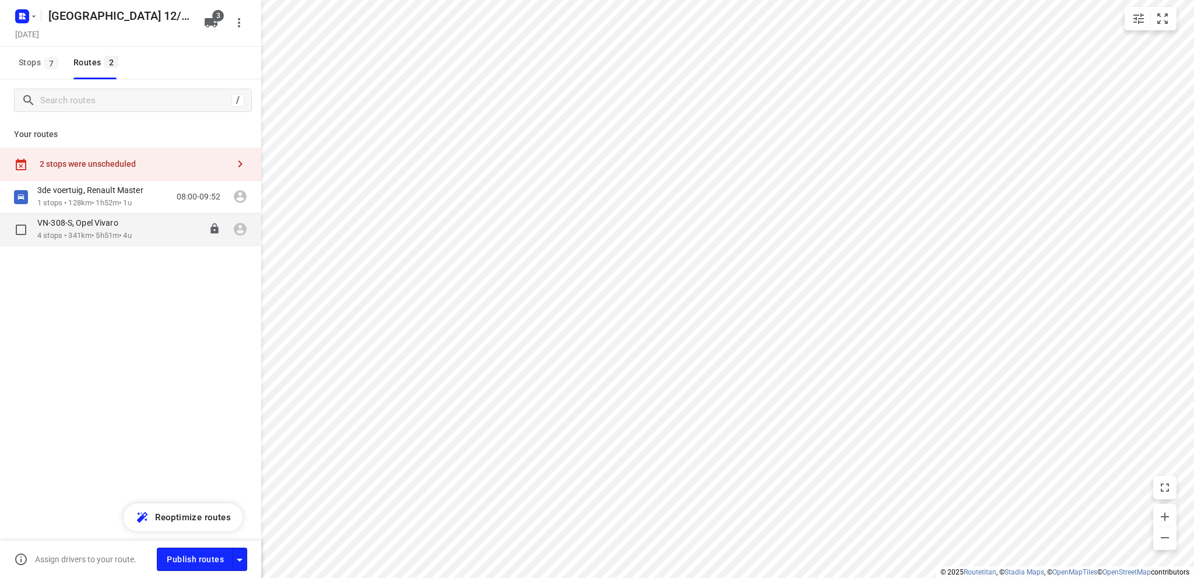
click at [98, 230] on div "VN-308-S, Opel Vivaro" at bounding box center [84, 224] width 94 height 13
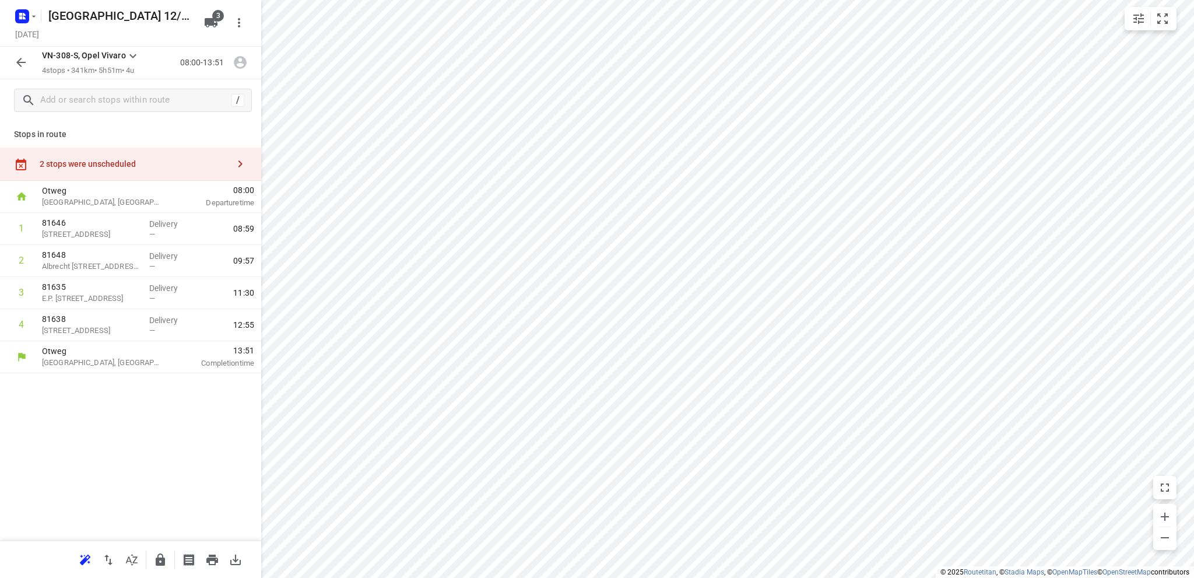
click at [89, 163] on div "2 stops were unscheduled" at bounding box center [134, 163] width 189 height 9
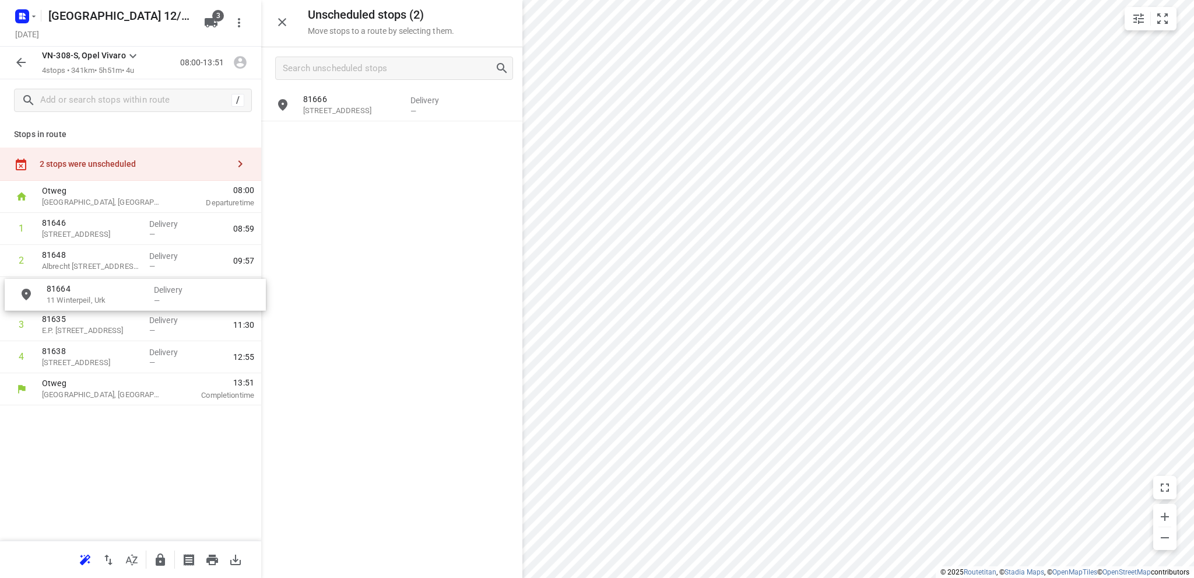
drag, startPoint x: 341, startPoint y: 146, endPoint x: 81, endPoint y: 304, distance: 303.8
drag, startPoint x: 83, startPoint y: 302, endPoint x: 77, endPoint y: 341, distance: 38.9
click at [77, 341] on div "1 81646 Haarlemmerstraat 31, Zandvoort Delivery — 08:59 2 81648 Albrecht Spreng…" at bounding box center [130, 293] width 261 height 160
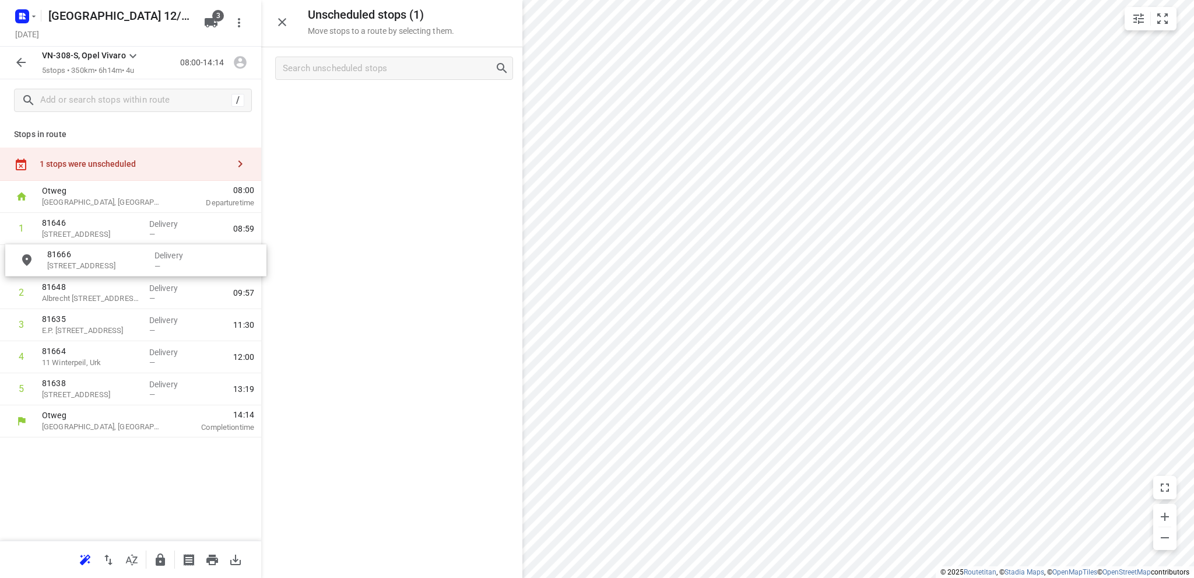
drag, startPoint x: 354, startPoint y: 109, endPoint x: 92, endPoint y: 265, distance: 305.4
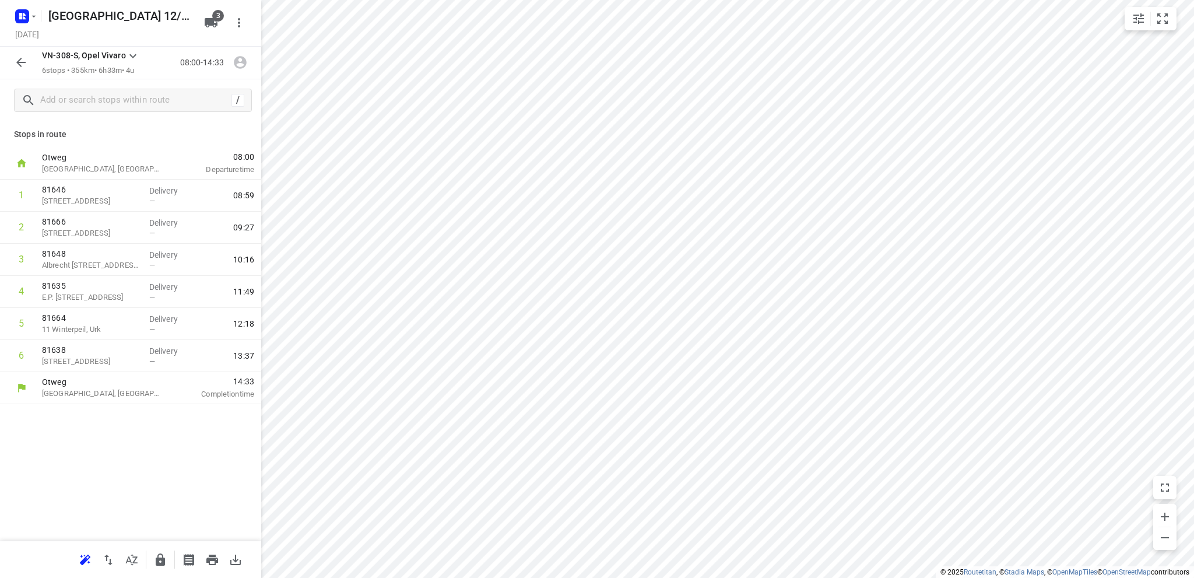
click at [19, 62] on icon "button" at bounding box center [21, 62] width 14 height 14
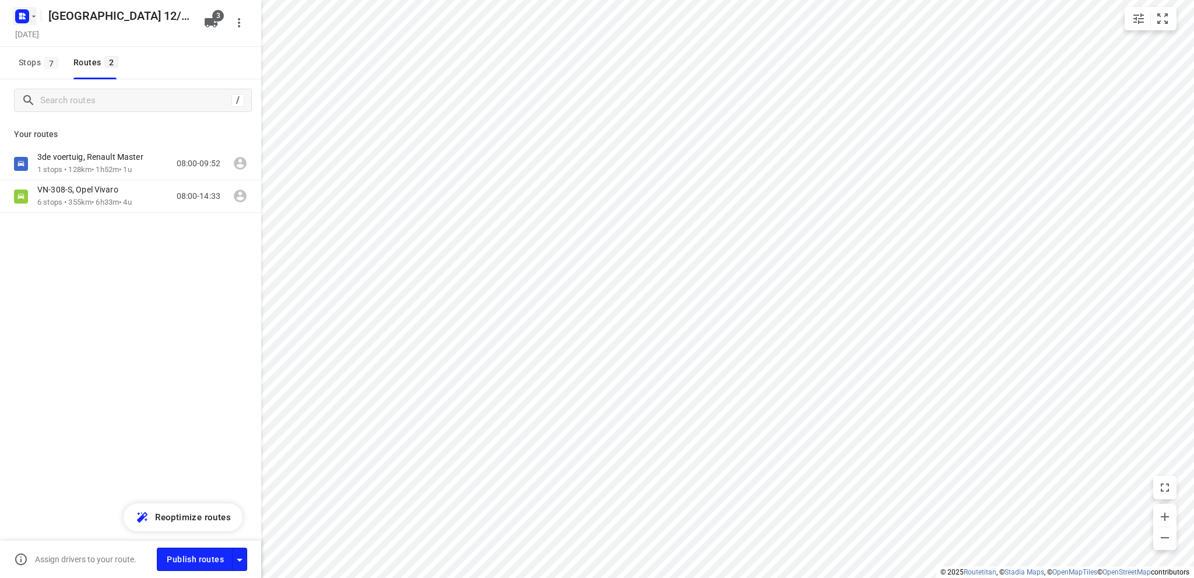
click at [16, 13] on rect "button" at bounding box center [22, 16] width 14 height 14
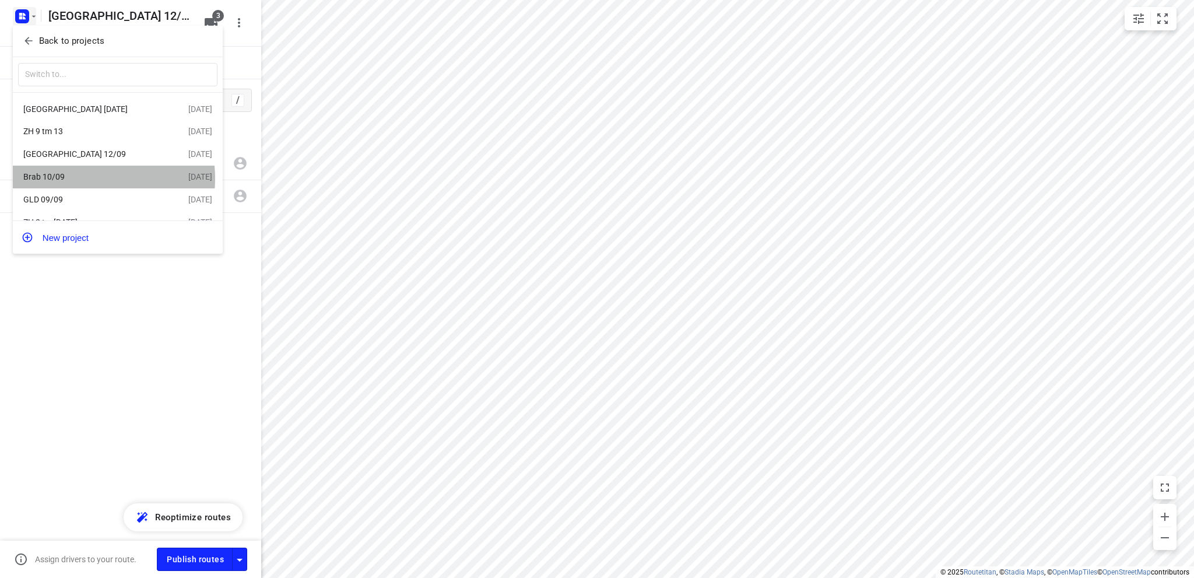
click at [82, 180] on div "Brab 10/09" at bounding box center [90, 176] width 134 height 9
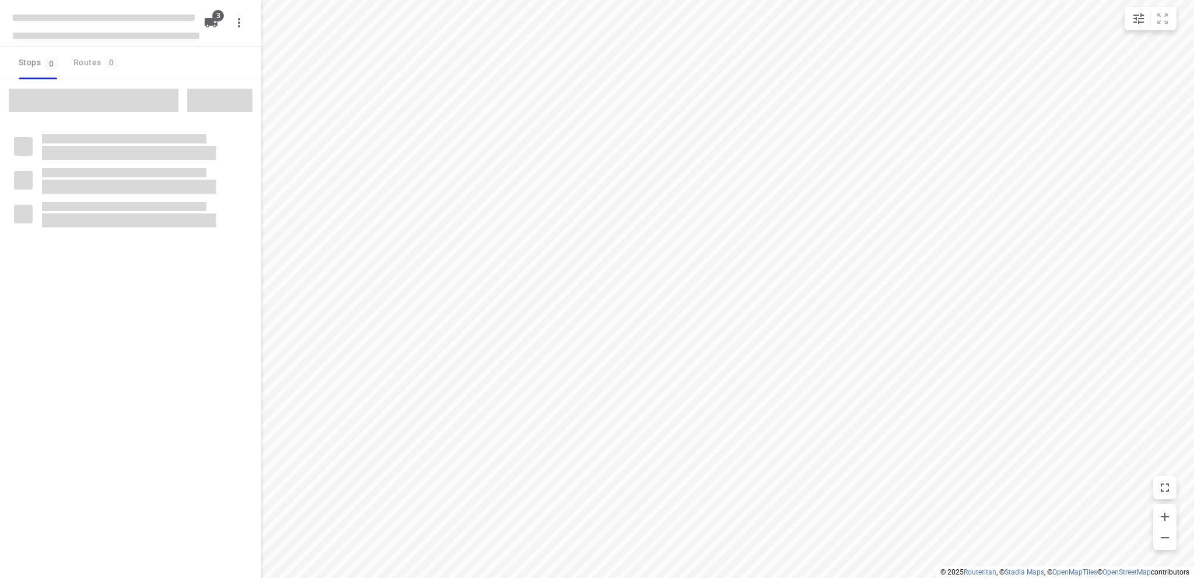
type input "distance"
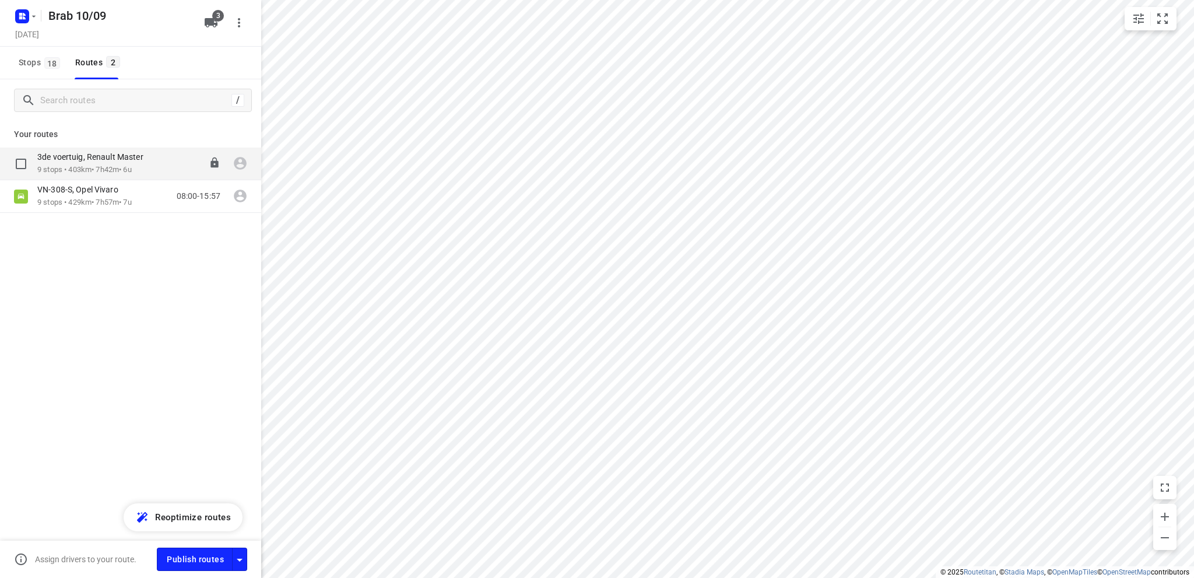
click at [82, 169] on p "9 stops • 403km • 7h42m • 6u" at bounding box center [96, 169] width 118 height 11
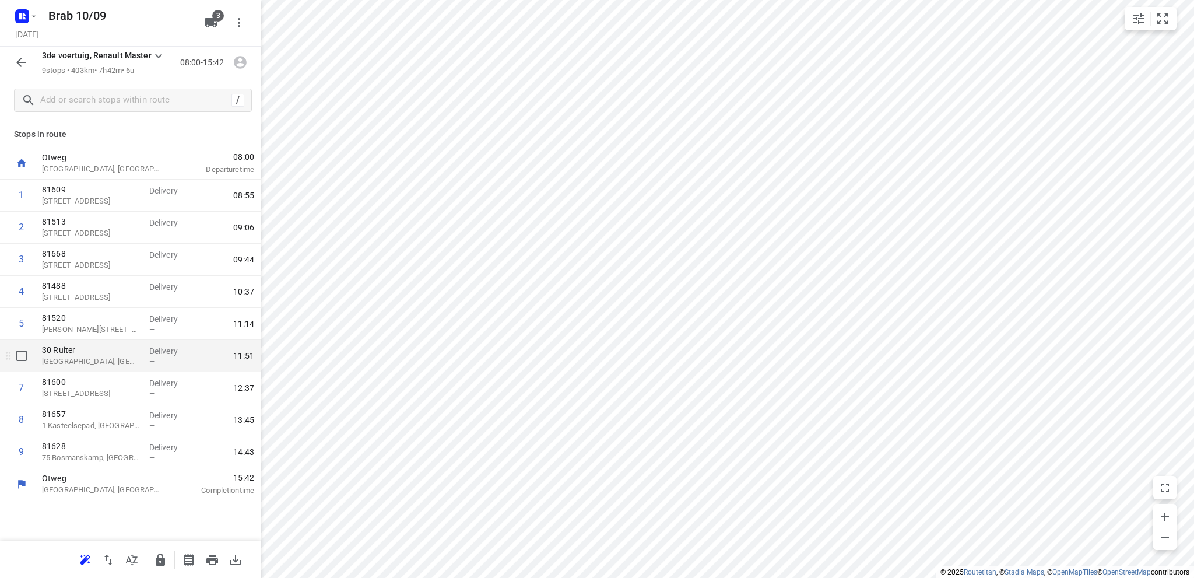
click at [72, 355] on p "30 Ruiter" at bounding box center [91, 350] width 98 height 12
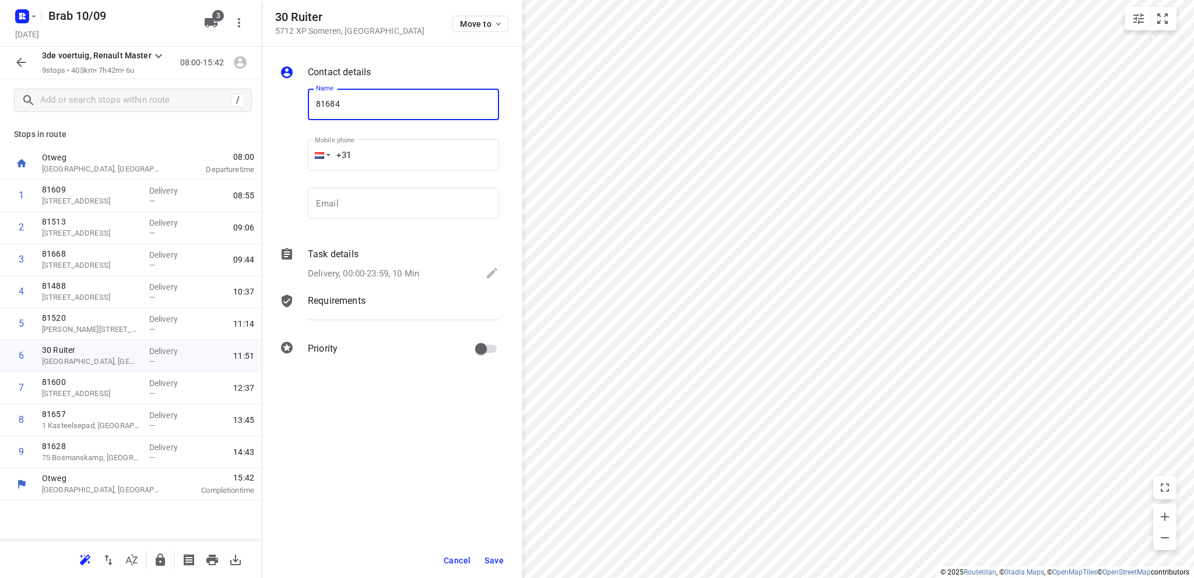
type input "81684"
click at [497, 559] on span "Save" at bounding box center [494, 560] width 19 height 9
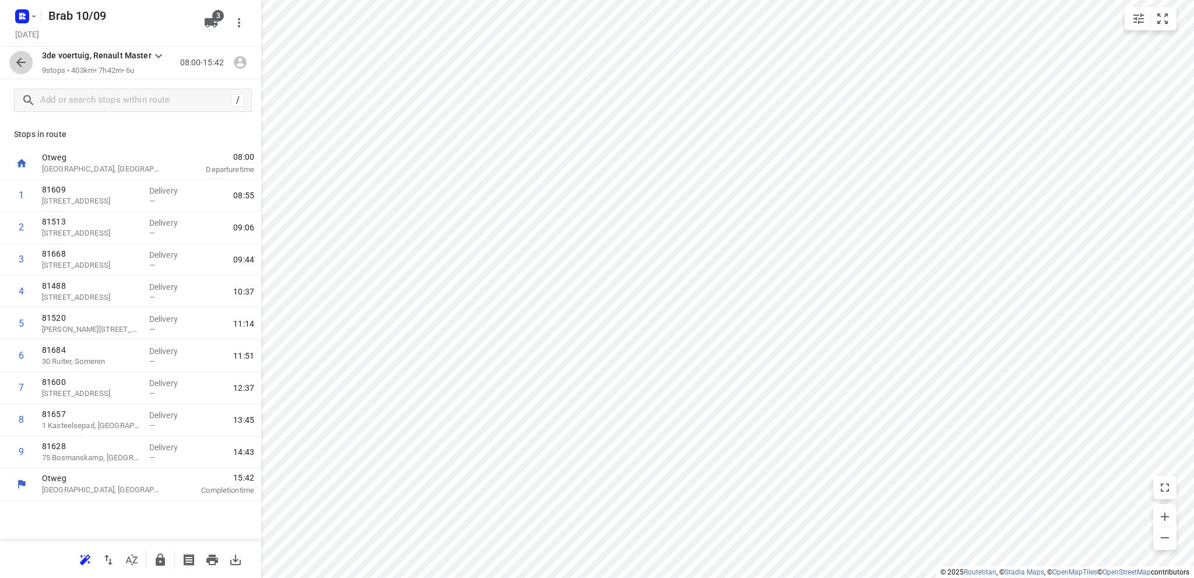
click at [19, 62] on icon "button" at bounding box center [21, 62] width 14 height 14
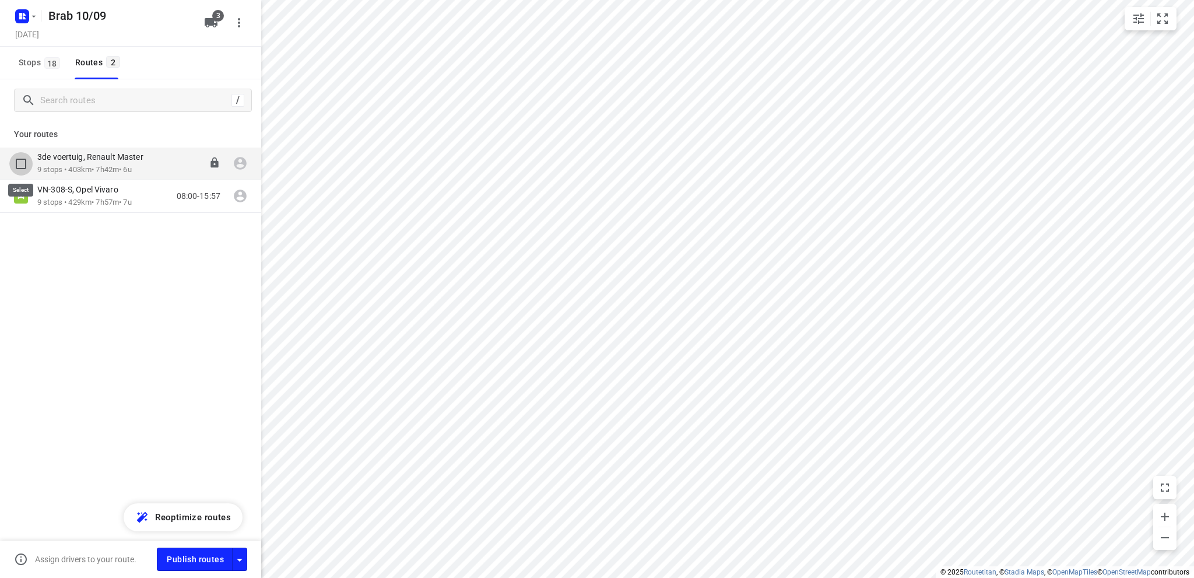
click at [23, 162] on input "checkbox" at bounding box center [20, 163] width 23 height 23
checkbox input "true"
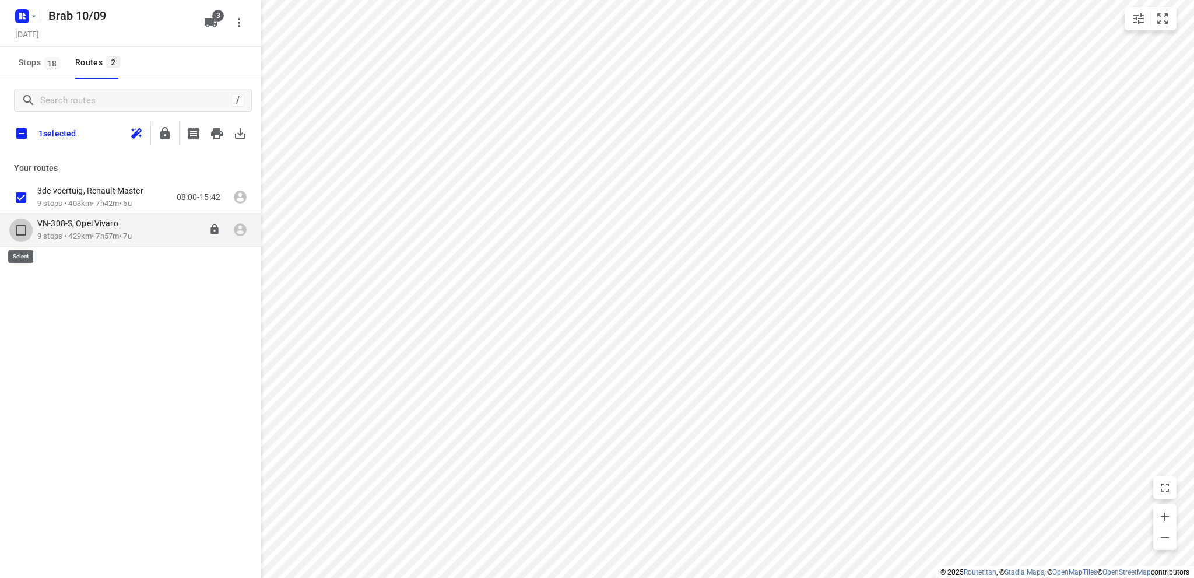
click at [22, 230] on input "checkbox" at bounding box center [20, 230] width 23 height 23
checkbox input "false"
checkbox input "true"
click at [216, 132] on icon "button" at bounding box center [217, 133] width 12 height 10
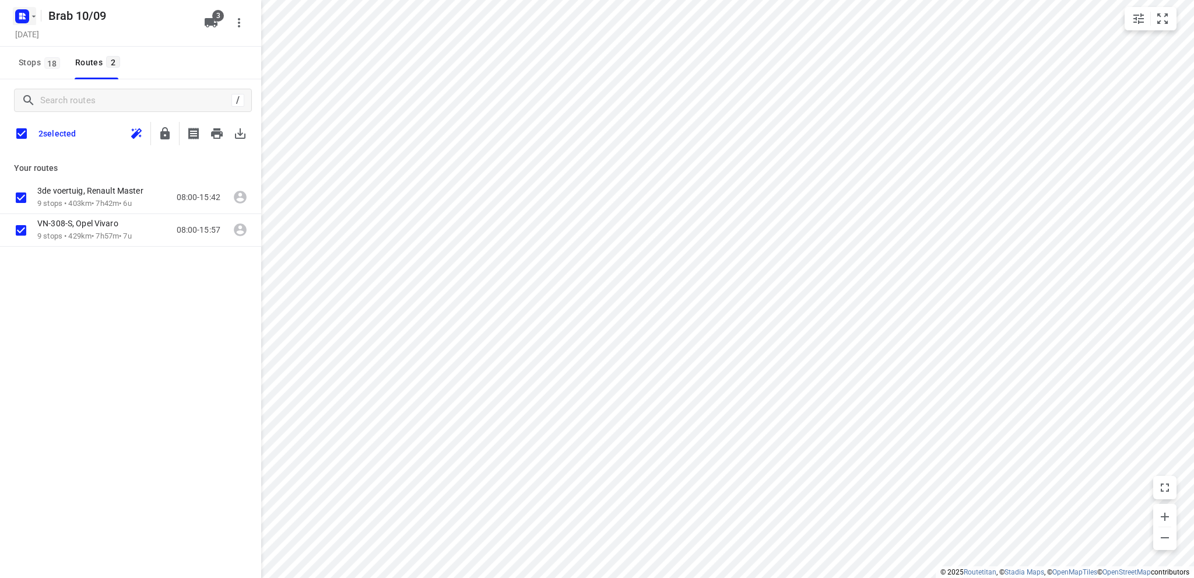
click at [17, 13] on rect "button" at bounding box center [22, 16] width 14 height 14
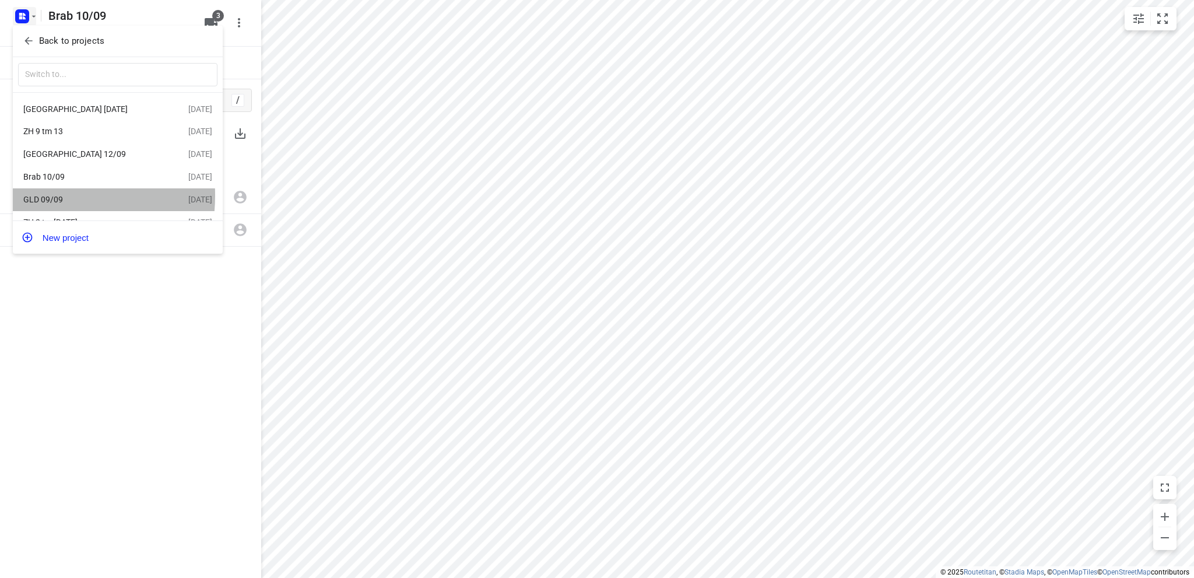
click at [37, 197] on div "GLD 09/09" at bounding box center [90, 199] width 134 height 9
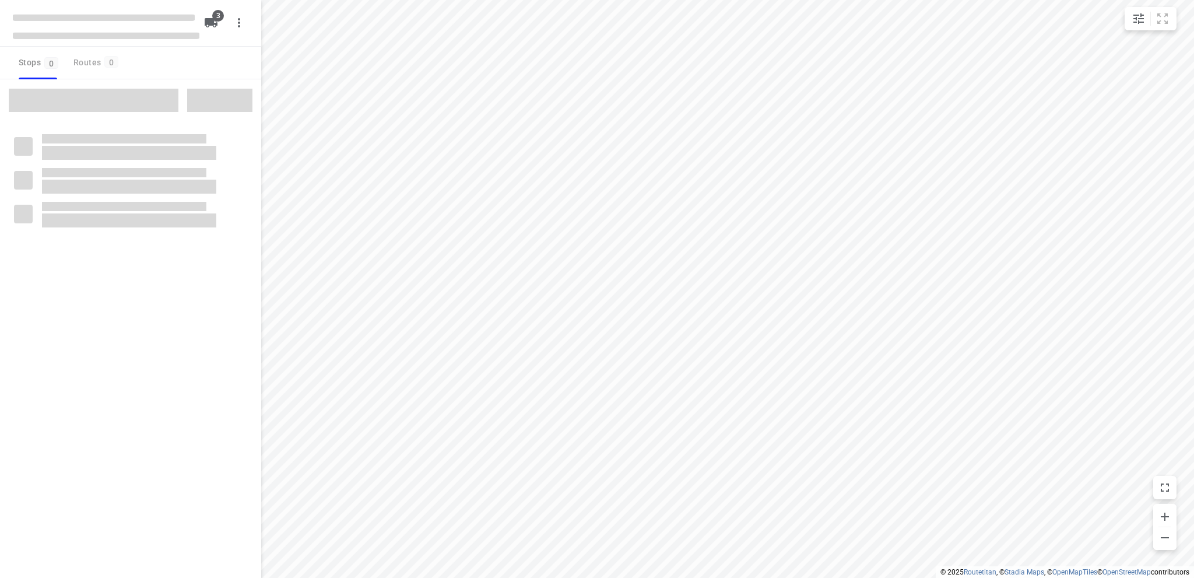
type input "distance"
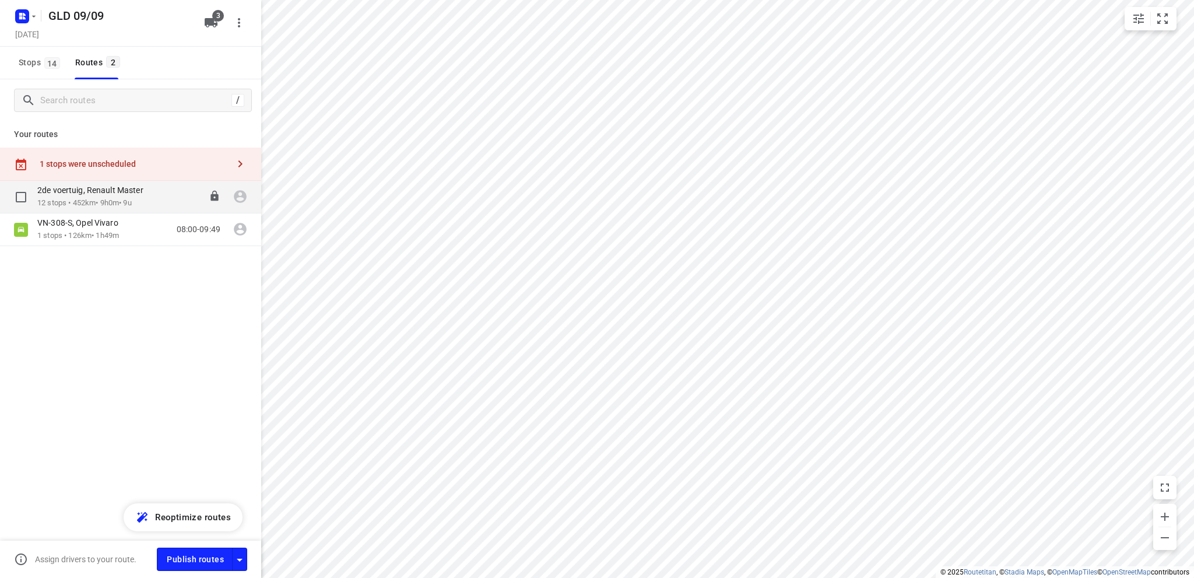
click at [72, 197] on div "2de voertuig, Renault Master" at bounding box center [96, 191] width 118 height 13
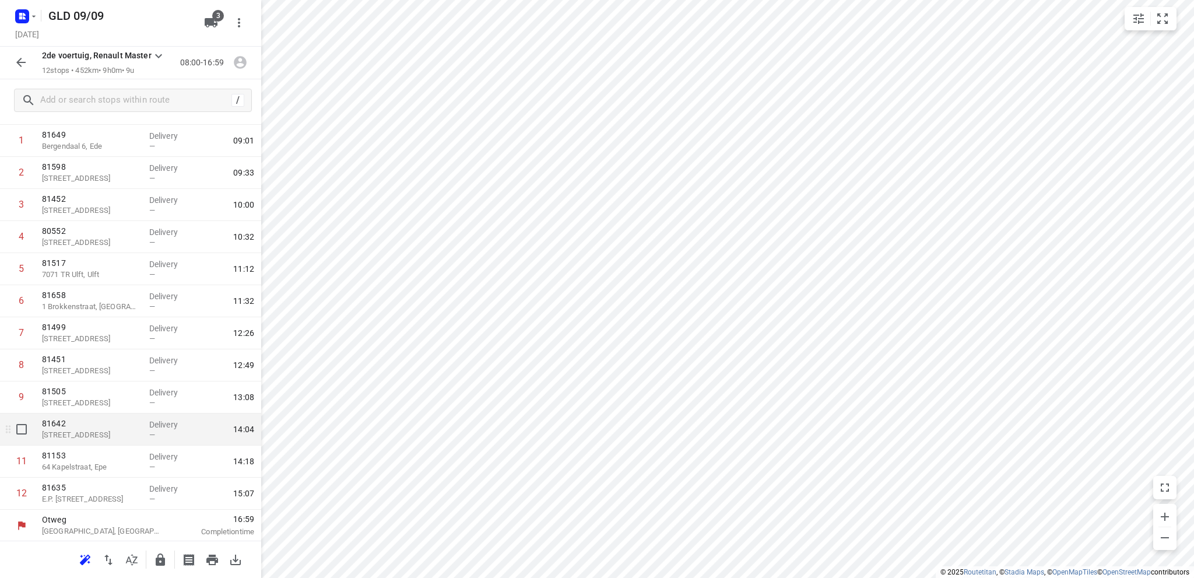
scroll to position [89, 0]
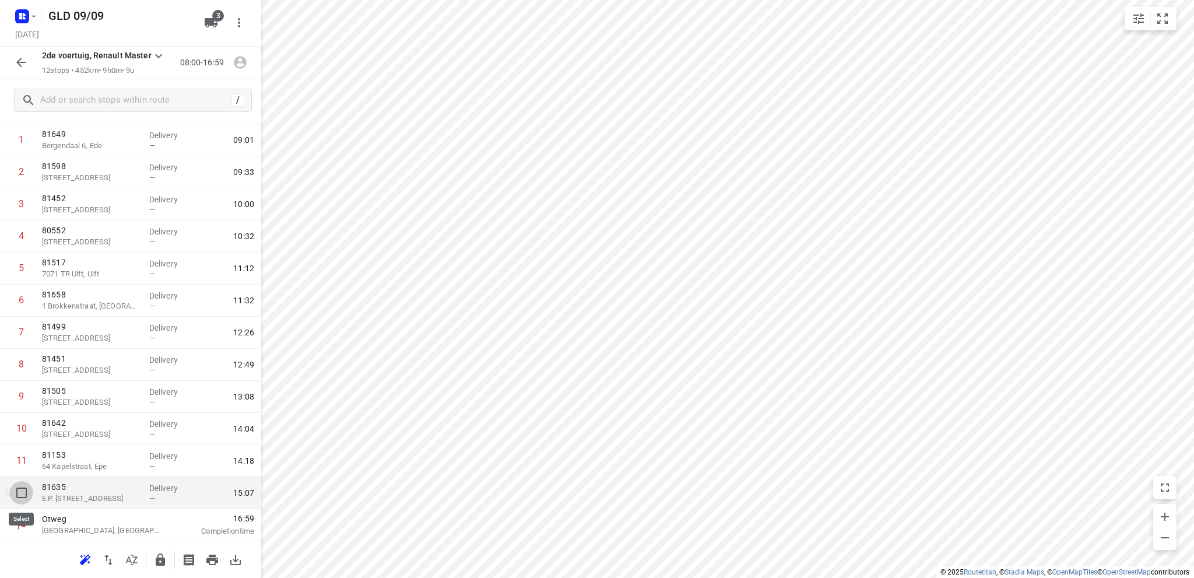
click at [20, 493] on input "checkbox" at bounding box center [21, 492] width 23 height 23
checkbox input "true"
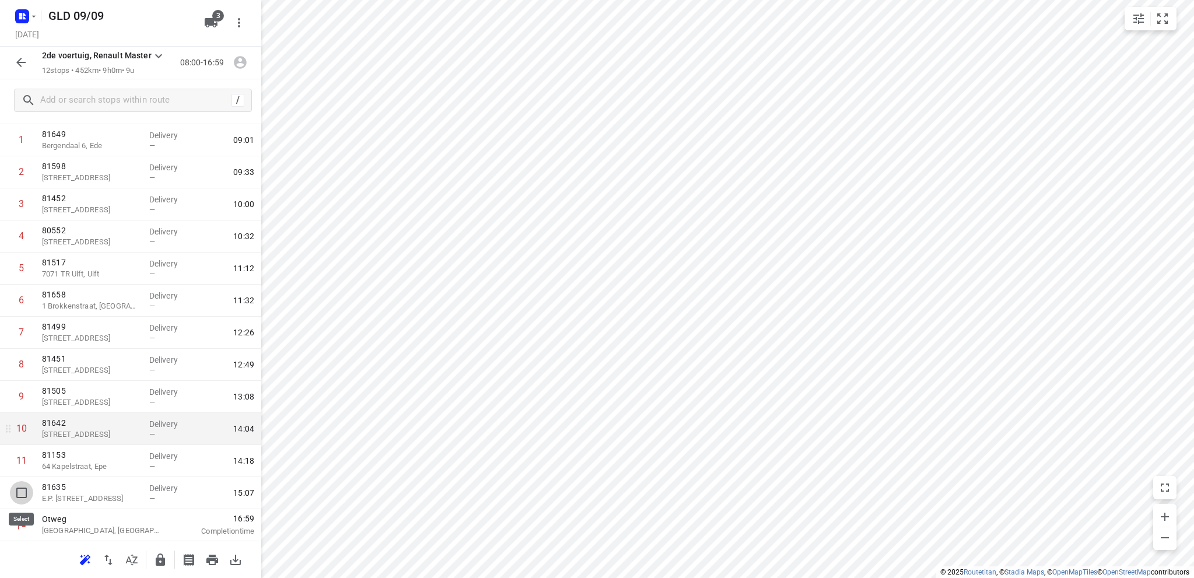
scroll to position [84, 0]
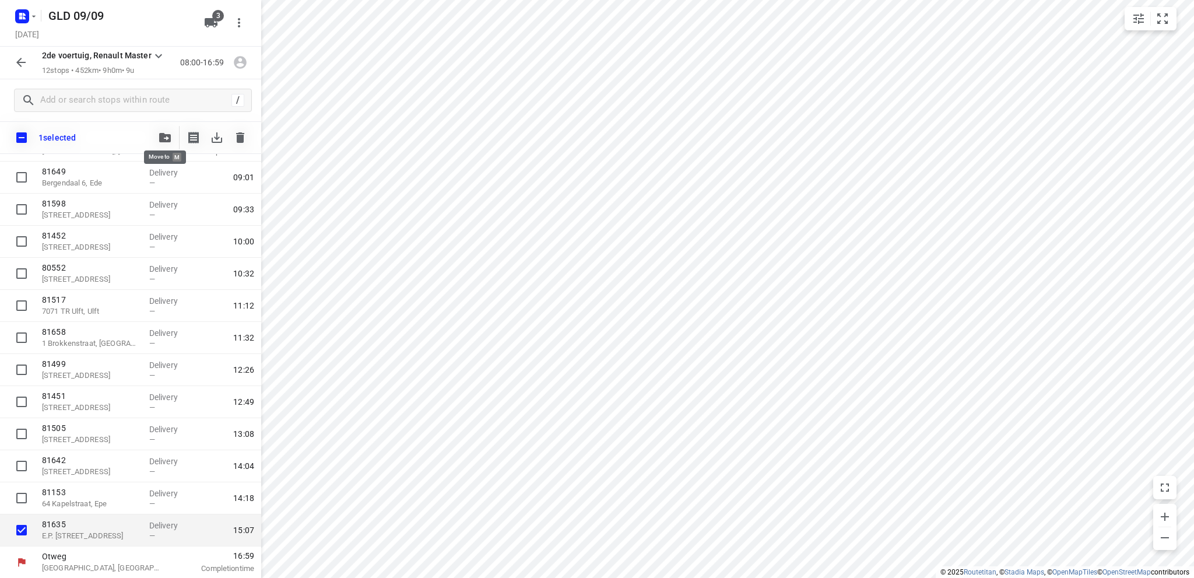
click at [163, 135] on icon "button" at bounding box center [165, 137] width 12 height 9
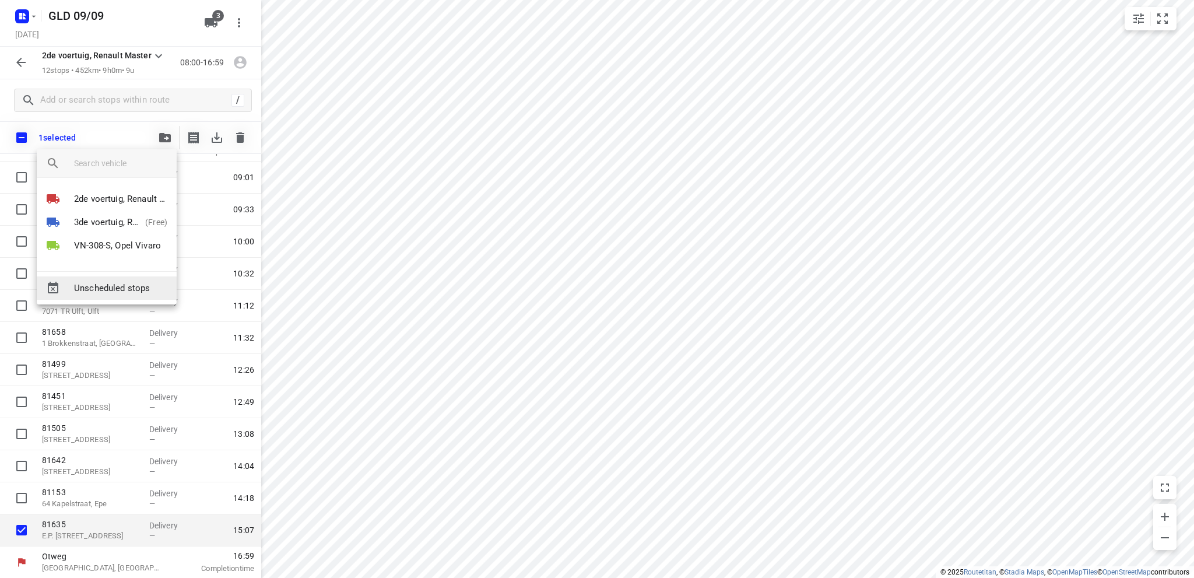
click at [121, 283] on span "Unscheduled stops" at bounding box center [120, 288] width 93 height 13
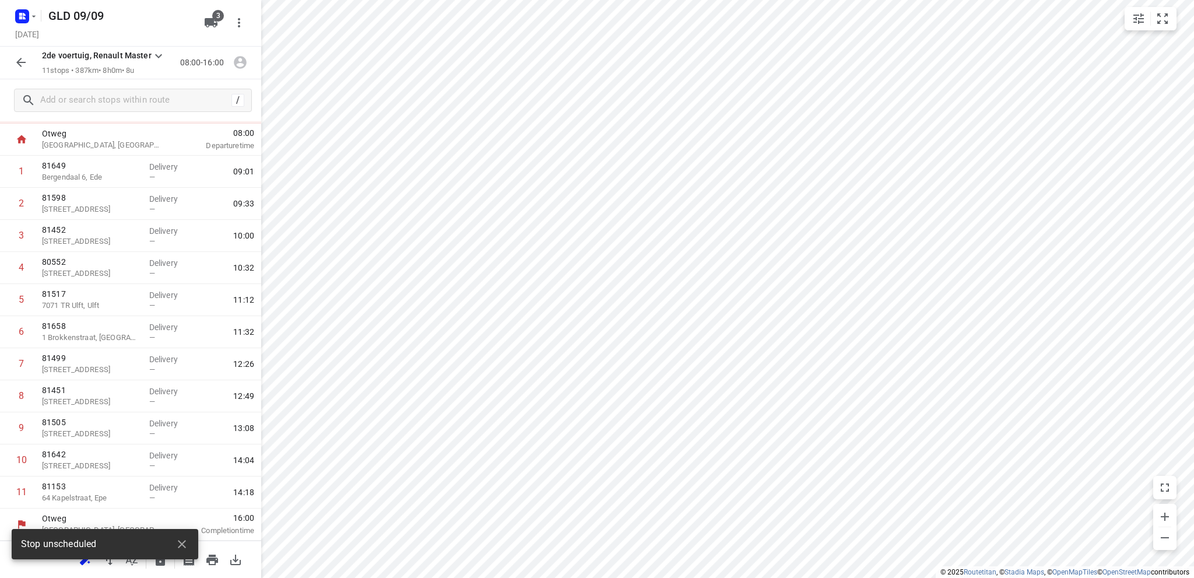
scroll to position [57, 0]
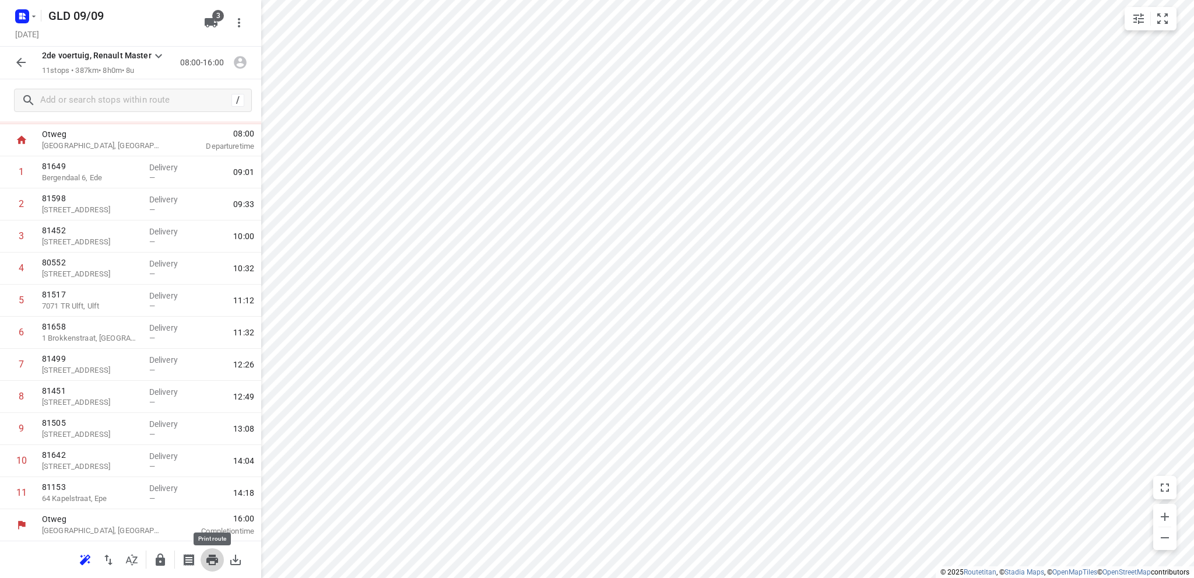
click at [212, 559] on icon "button" at bounding box center [212, 560] width 12 height 10
